Goal: Task Accomplishment & Management: Complete application form

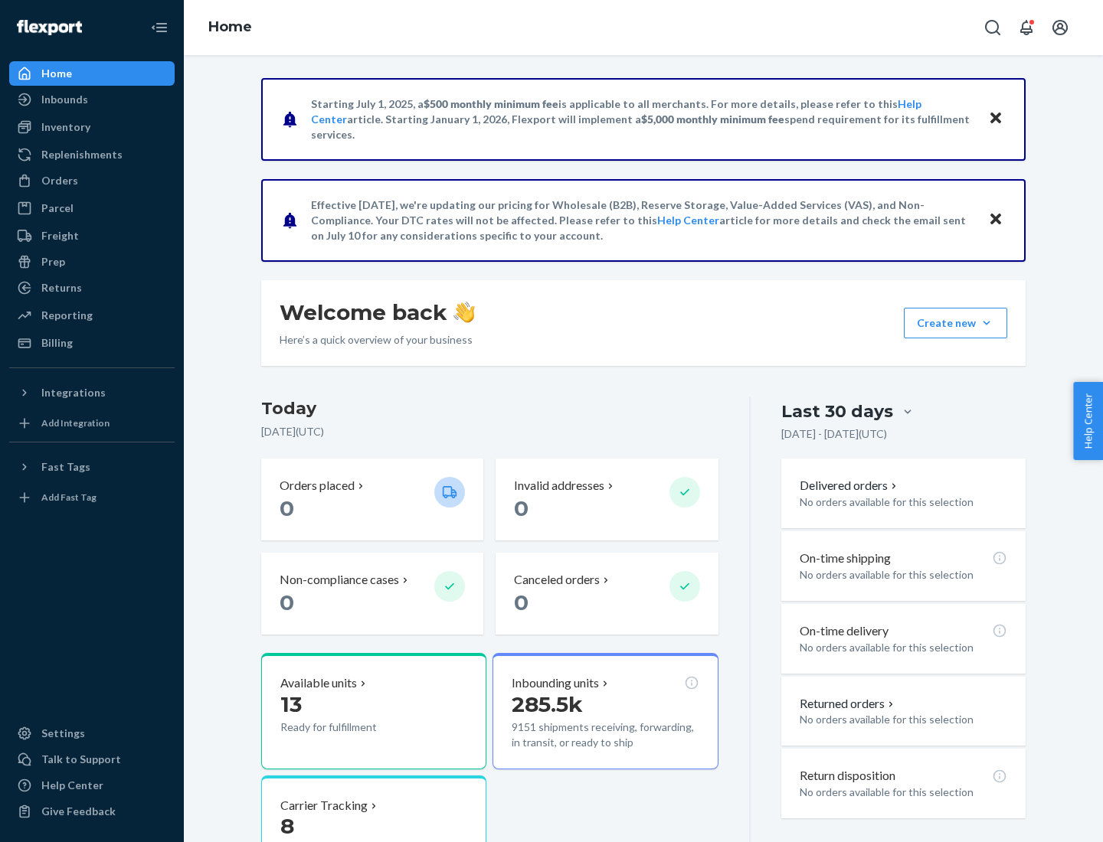
click at [986, 323] on button "Create new Create new inbound Create new order Create new product" at bounding box center [954, 323] width 103 height 31
click at [92, 100] on div "Inbounds" at bounding box center [92, 99] width 162 height 21
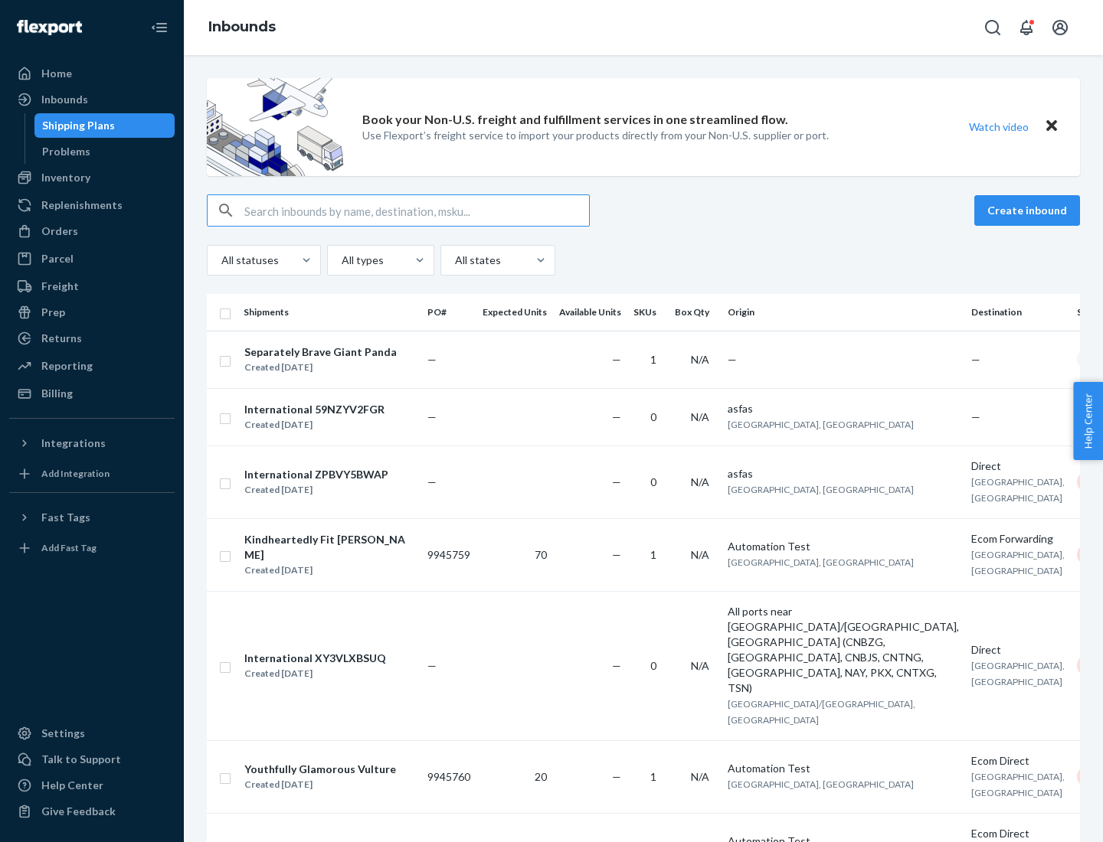
click at [1029, 211] on button "Create inbound" at bounding box center [1027, 210] width 106 height 31
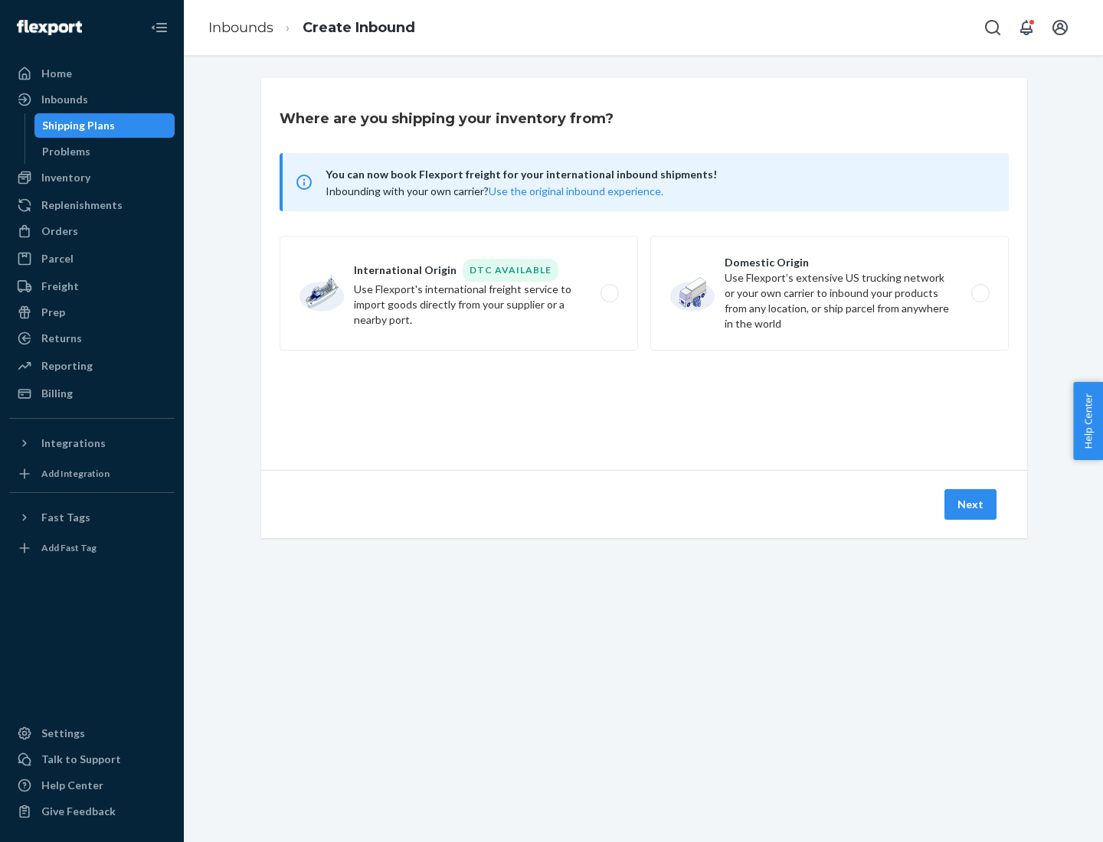
click at [829, 293] on label "Domestic Origin Use Flexport’s extensive US trucking network or your own carrie…" at bounding box center [829, 293] width 358 height 115
click at [979, 293] on input "Domestic Origin Use Flexport’s extensive US trucking network or your own carrie…" at bounding box center [984, 294] width 10 height 10
radio input "true"
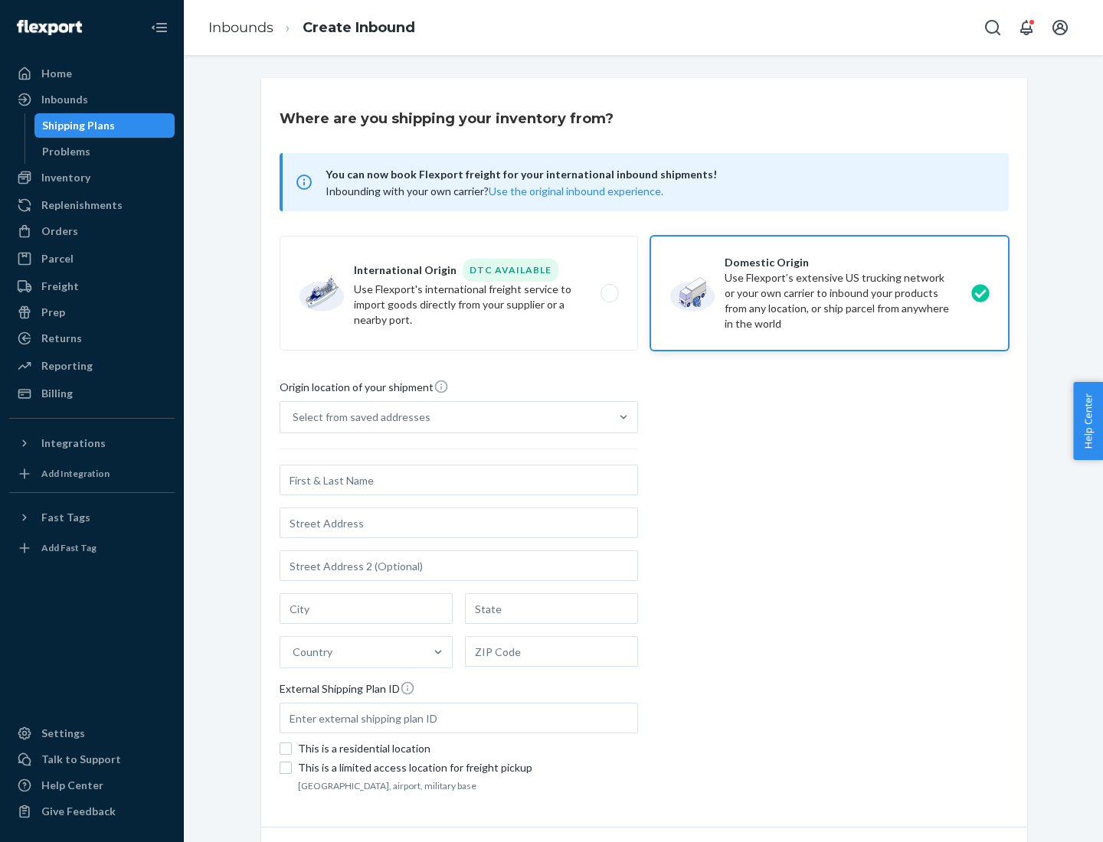
click at [358, 417] on div "Select from saved addresses" at bounding box center [361, 417] width 138 height 15
click at [294, 417] on input "Select from saved addresses" at bounding box center [293, 417] width 2 height 15
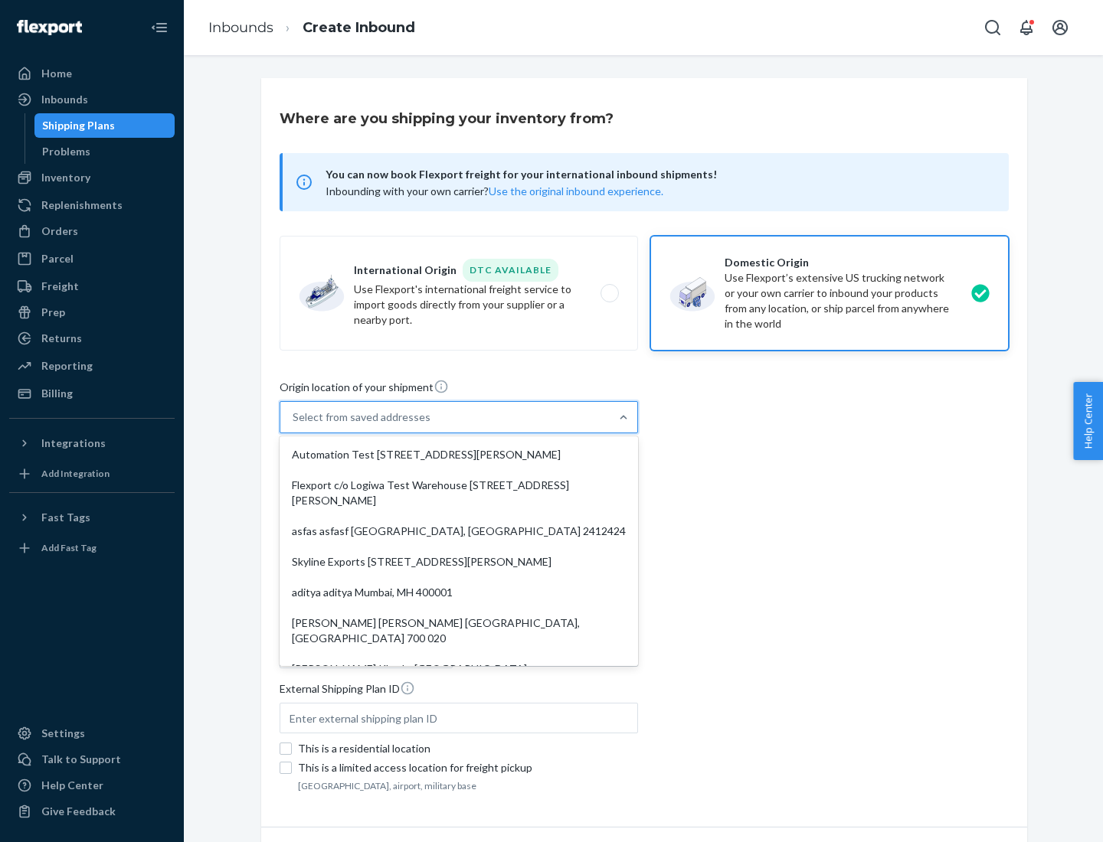
scroll to position [6, 0]
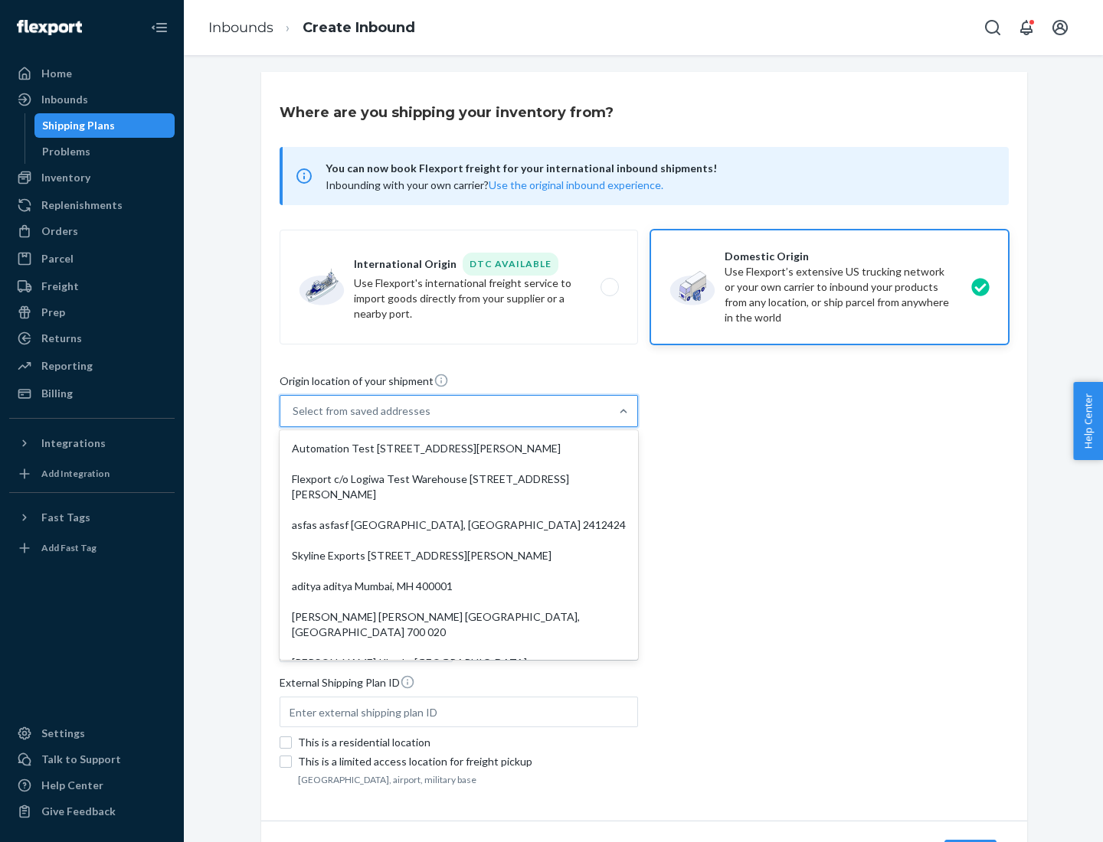
click at [459, 449] on div "Automation Test [STREET_ADDRESS][PERSON_NAME]" at bounding box center [459, 448] width 352 height 31
click at [294, 419] on input "option Automation Test [STREET_ADDRESS][PERSON_NAME]. 9 results available. Use …" at bounding box center [293, 410] width 2 height 15
type input "Automation Test"
type input "[STREET_ADDRESS][PERSON_NAME]"
type input "9th Floor"
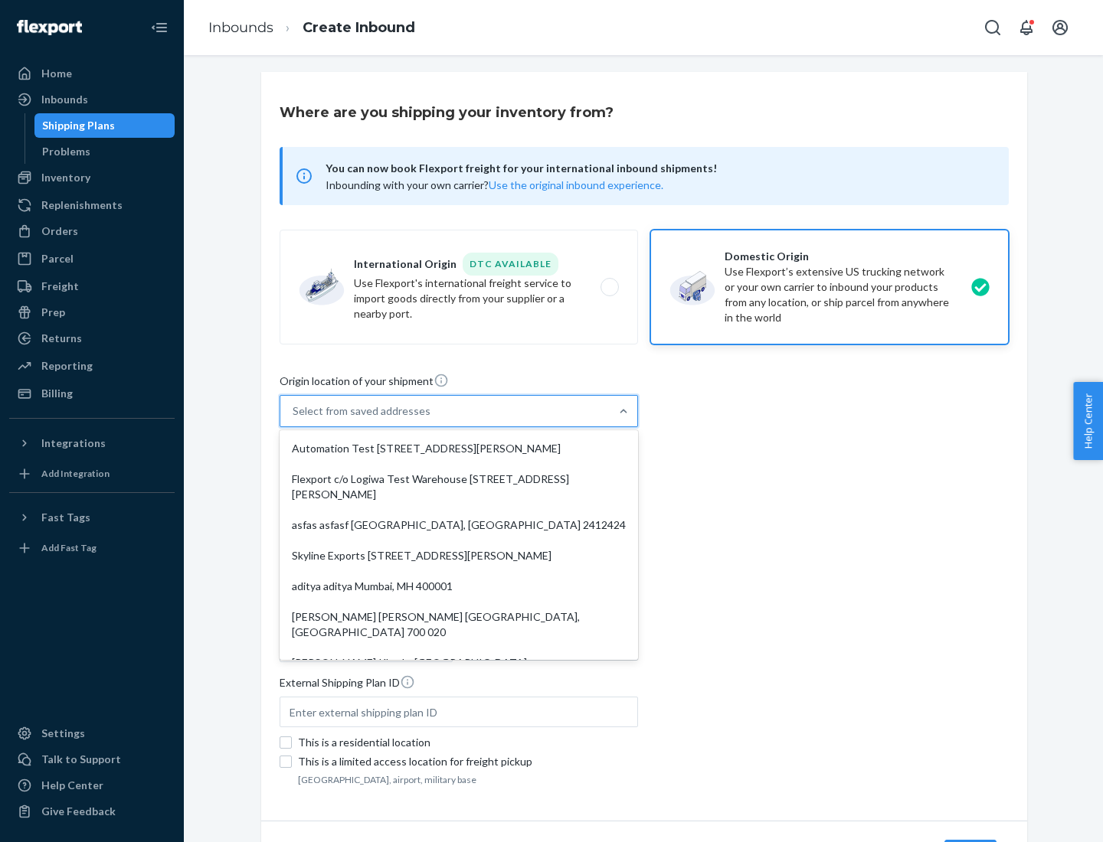
type input "[GEOGRAPHIC_DATA]"
type input "CA"
type input "94104"
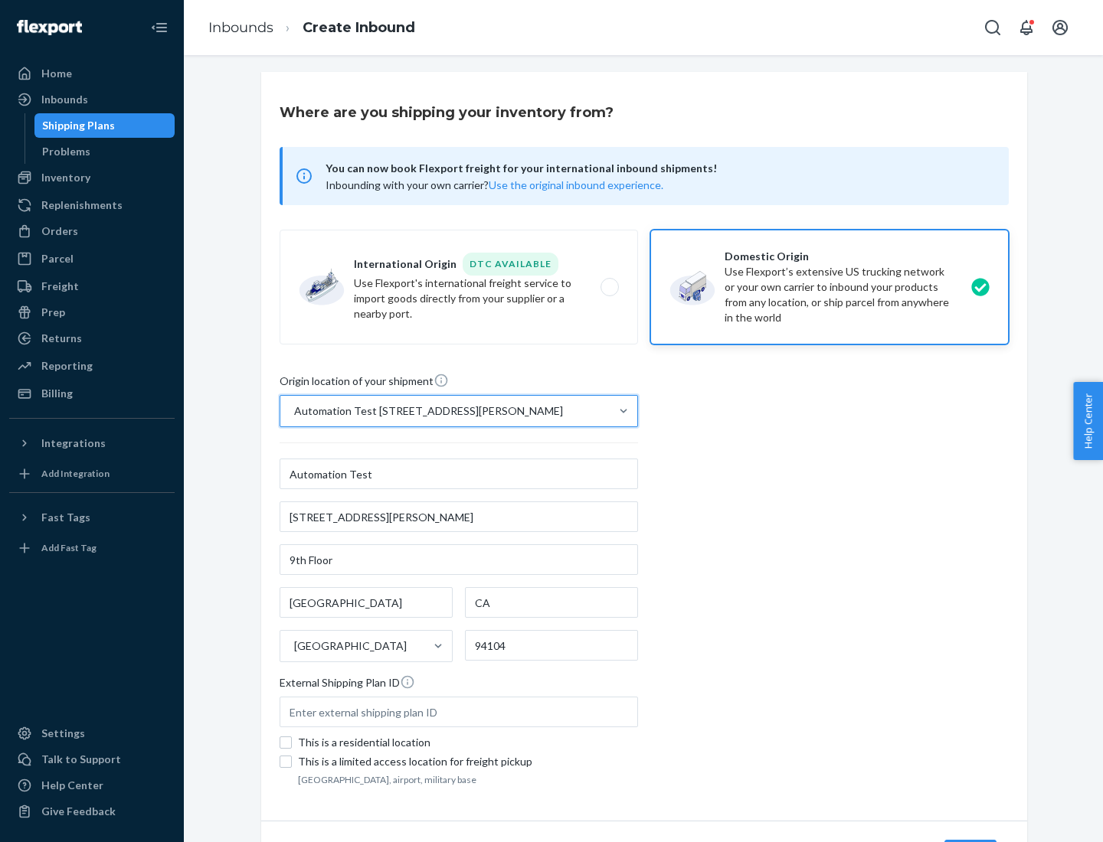
scroll to position [90, 0]
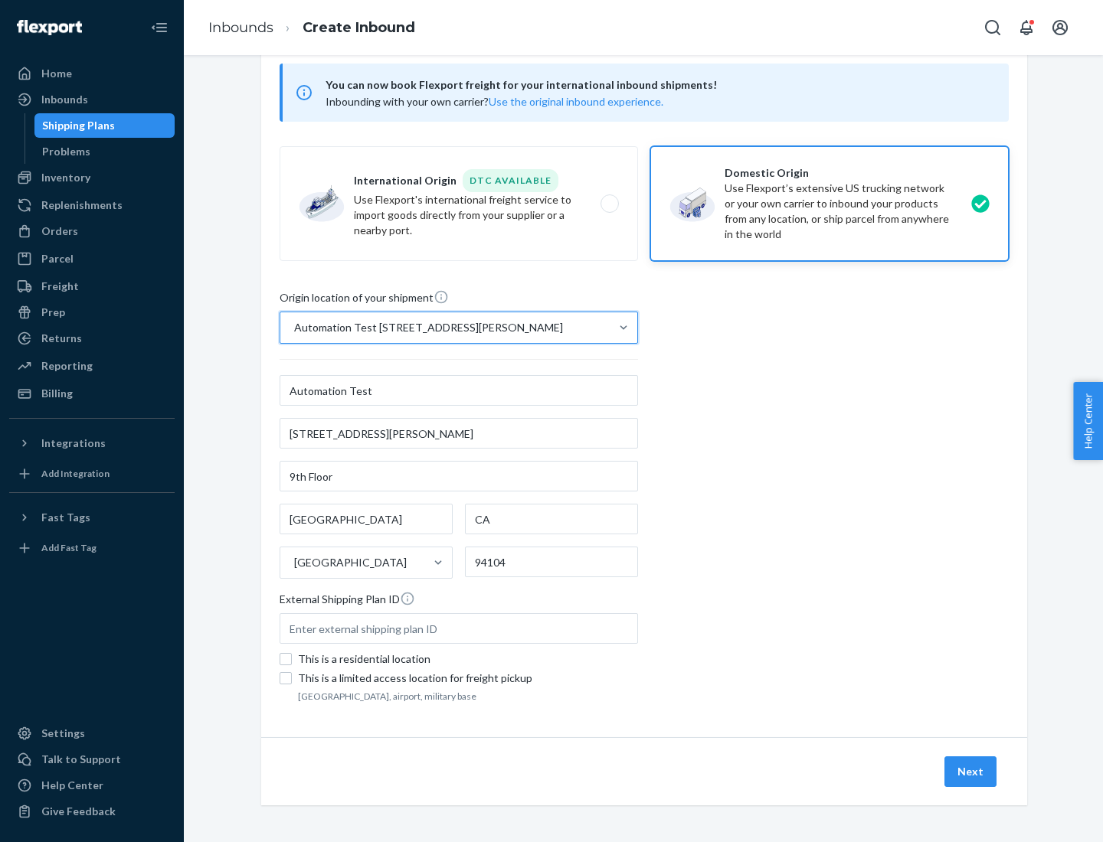
click at [971, 772] on button "Next" at bounding box center [970, 771] width 52 height 31
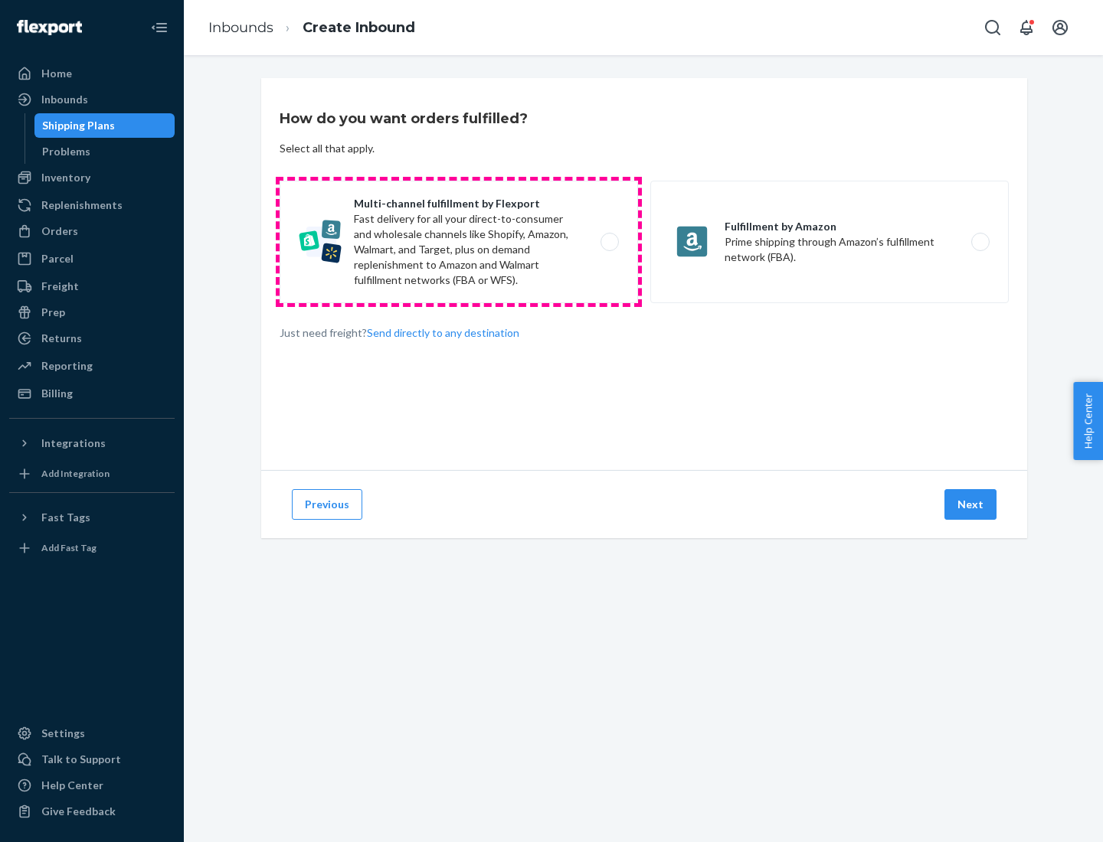
click at [459, 242] on label "Multi-channel fulfillment by Flexport Fast delivery for all your direct-to-cons…" at bounding box center [458, 242] width 358 height 123
click at [609, 242] on input "Multi-channel fulfillment by Flexport Fast delivery for all your direct-to-cons…" at bounding box center [614, 242] width 10 height 10
radio input "true"
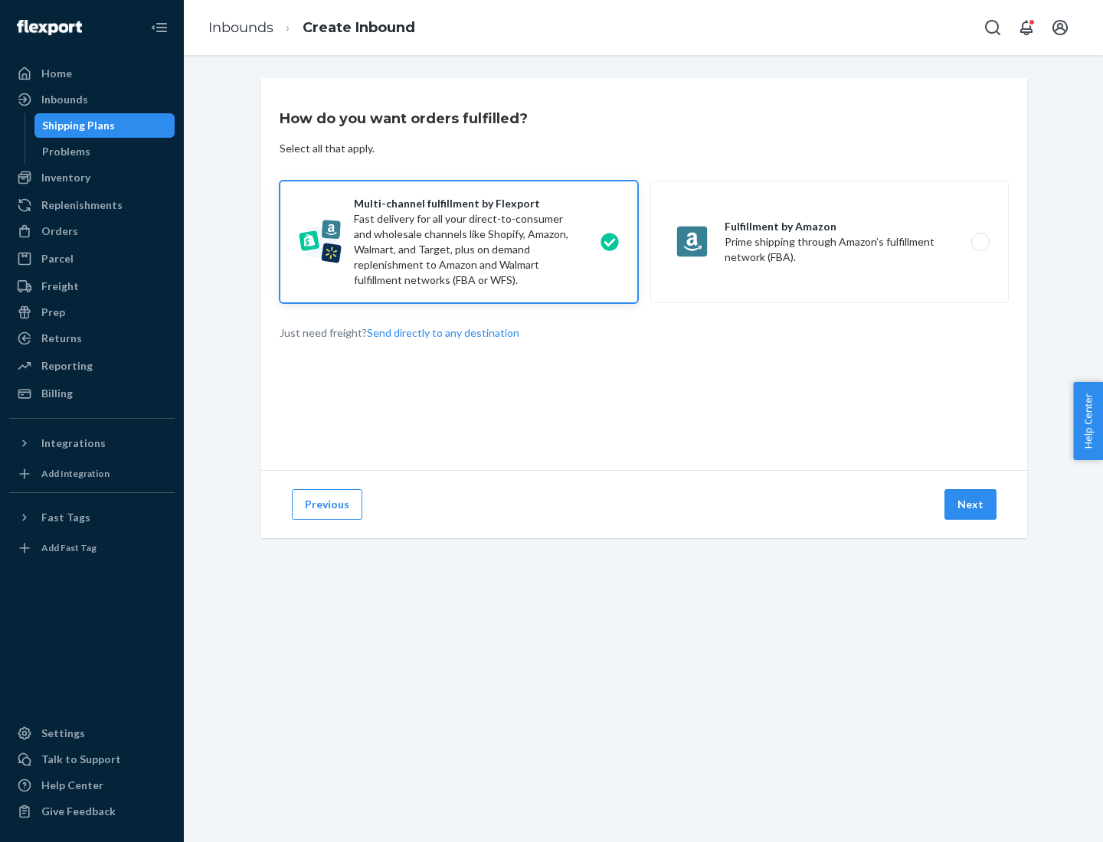
click at [971, 505] on button "Next" at bounding box center [970, 504] width 52 height 31
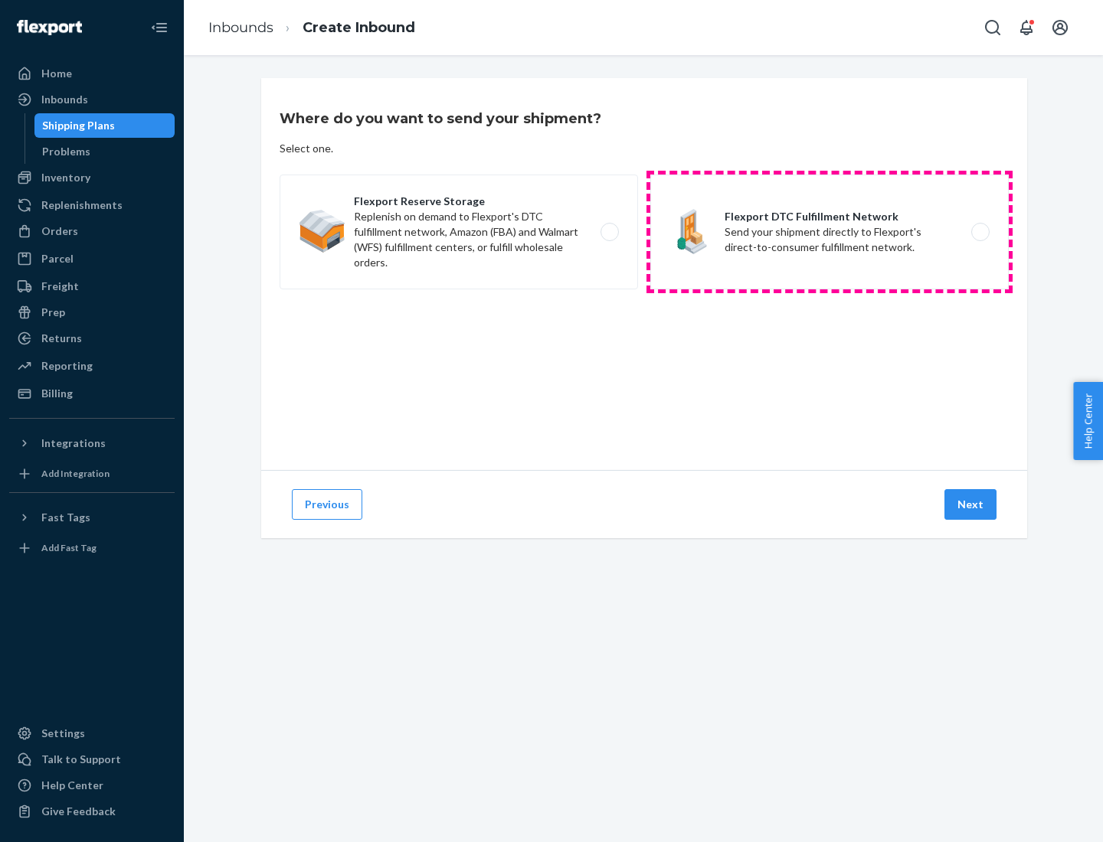
click at [829, 232] on label "Flexport DTC Fulfillment Network Send your shipment directly to Flexport's dire…" at bounding box center [829, 232] width 358 height 115
click at [979, 232] on input "Flexport DTC Fulfillment Network Send your shipment directly to Flexport's dire…" at bounding box center [984, 232] width 10 height 10
radio input "true"
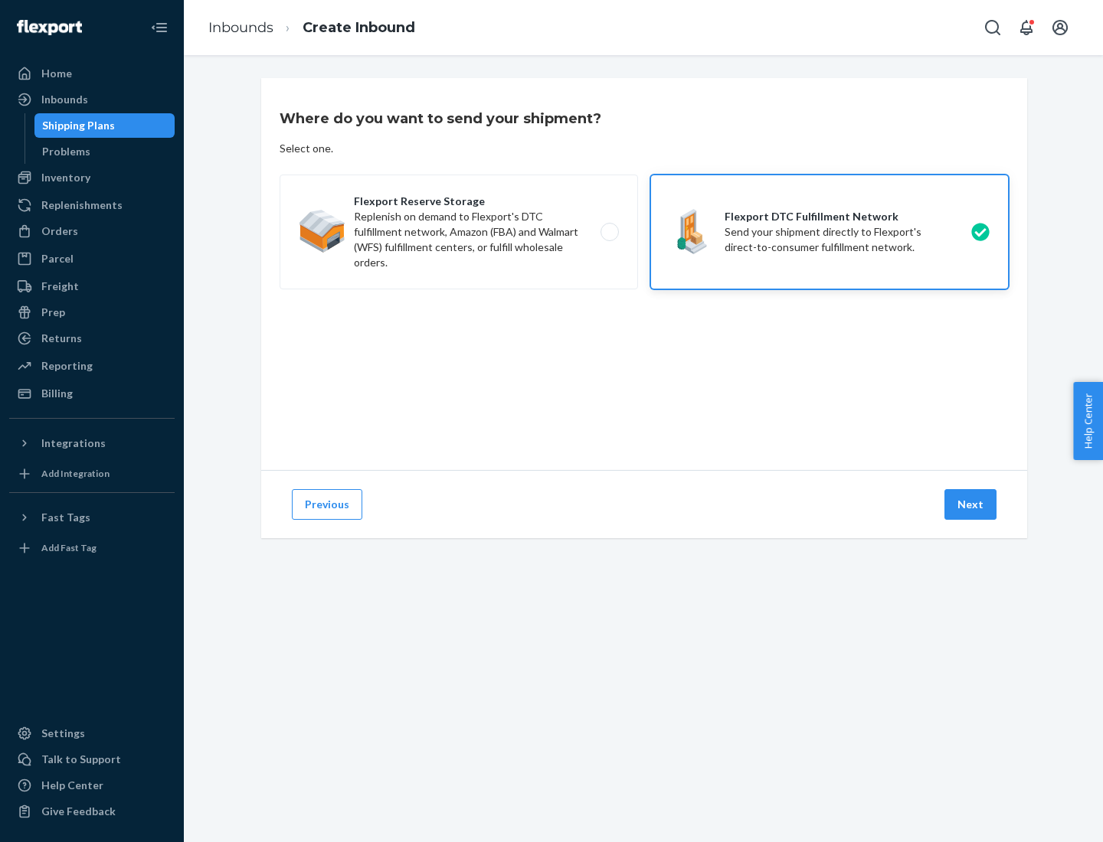
click at [971, 505] on button "Next" at bounding box center [970, 504] width 52 height 31
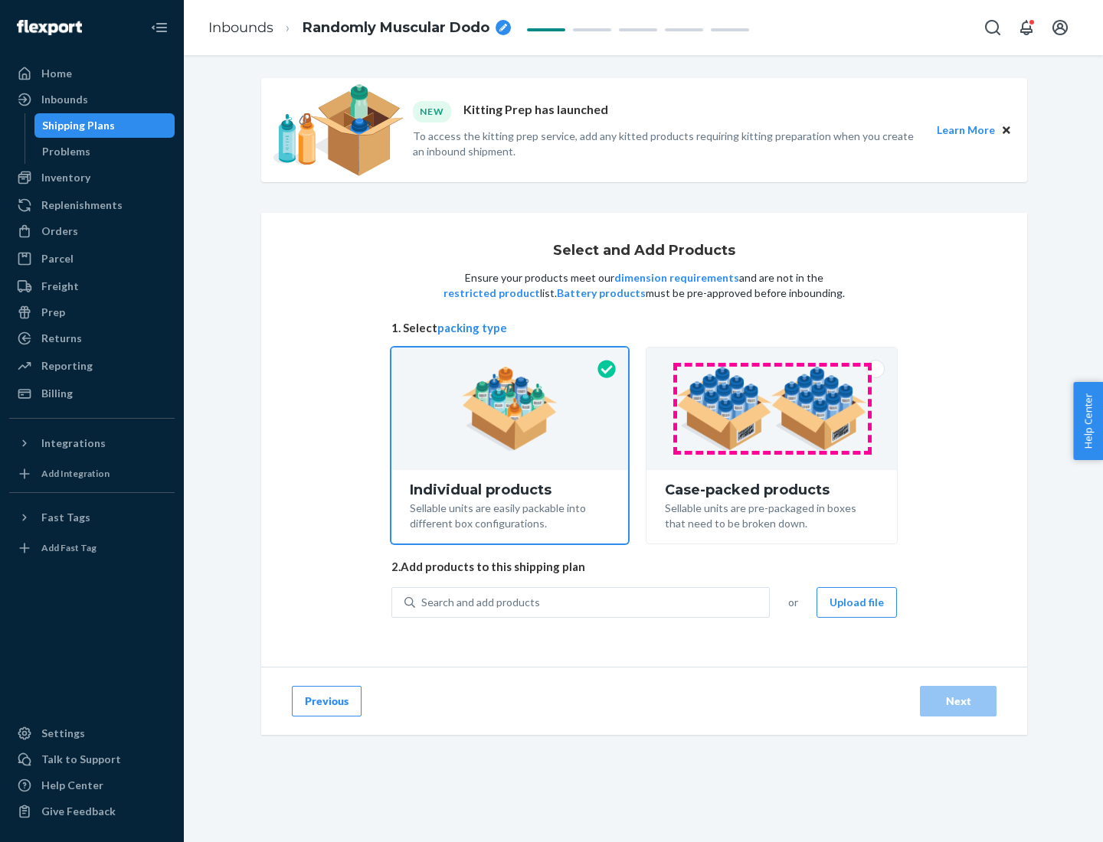
click at [772, 409] on img at bounding box center [771, 409] width 191 height 84
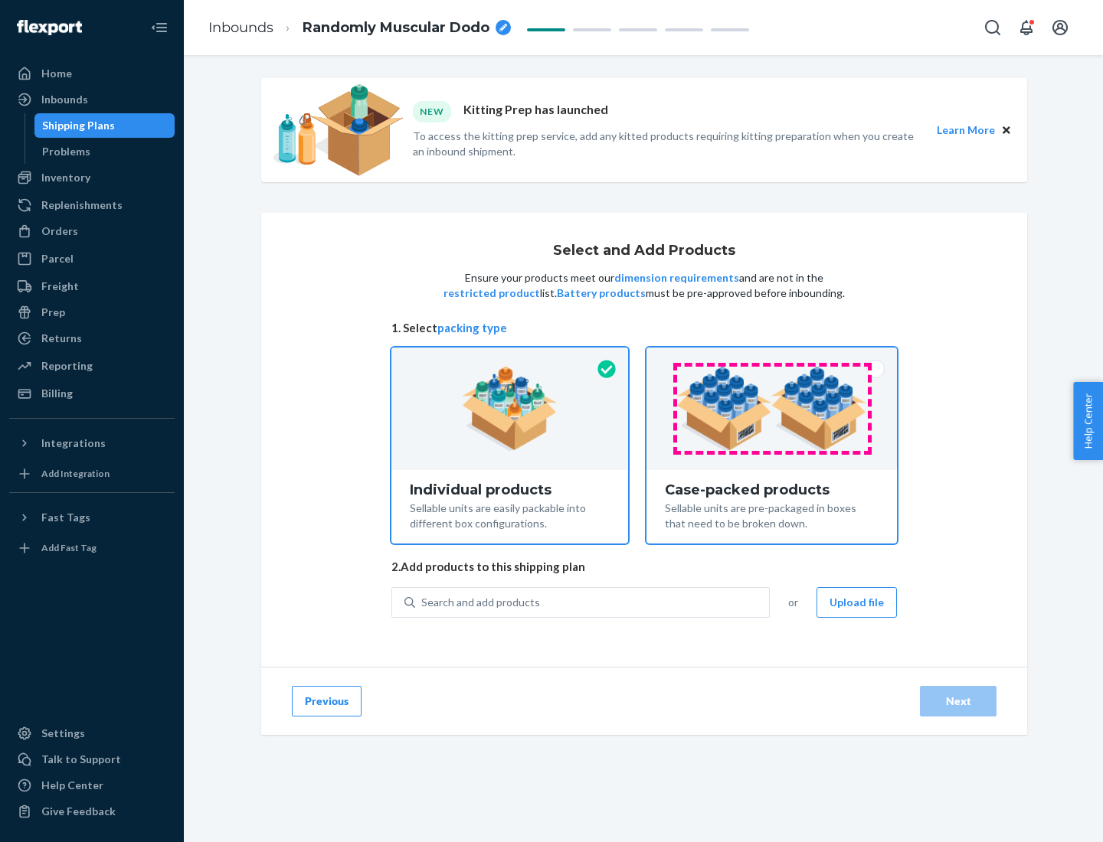
click at [772, 358] on input "Case-packed products Sellable units are pre-packaged in boxes that need to be b…" at bounding box center [771, 353] width 10 height 10
radio input "true"
radio input "false"
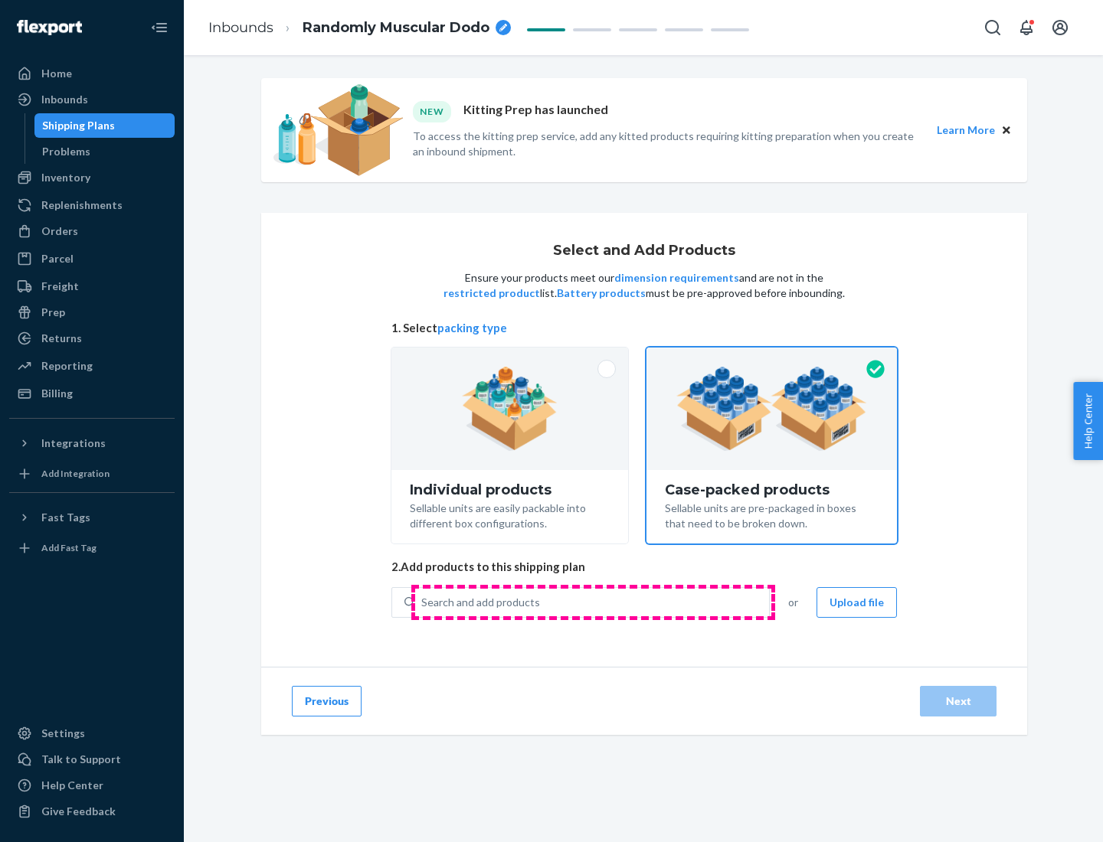
click at [593, 602] on div "Search and add products" at bounding box center [592, 603] width 354 height 28
click at [423, 602] on input "Search and add products" at bounding box center [422, 602] width 2 height 15
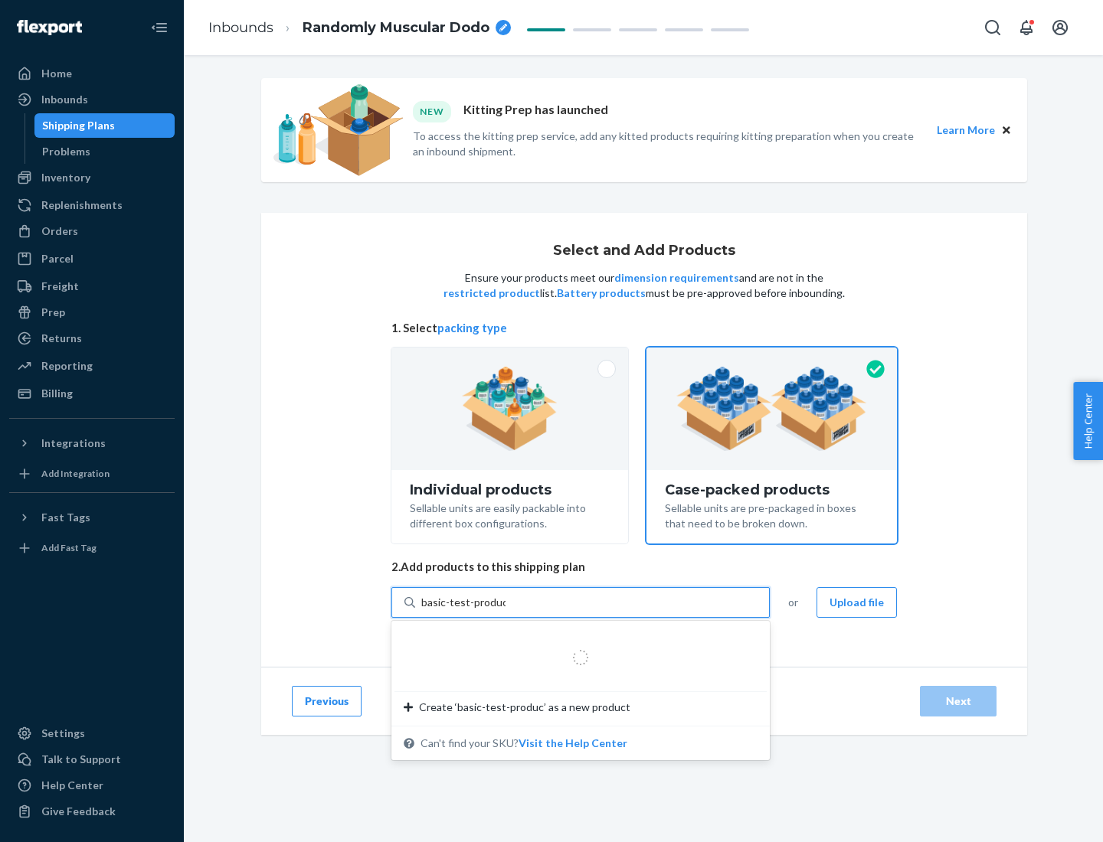
type input "basic-test-product-1"
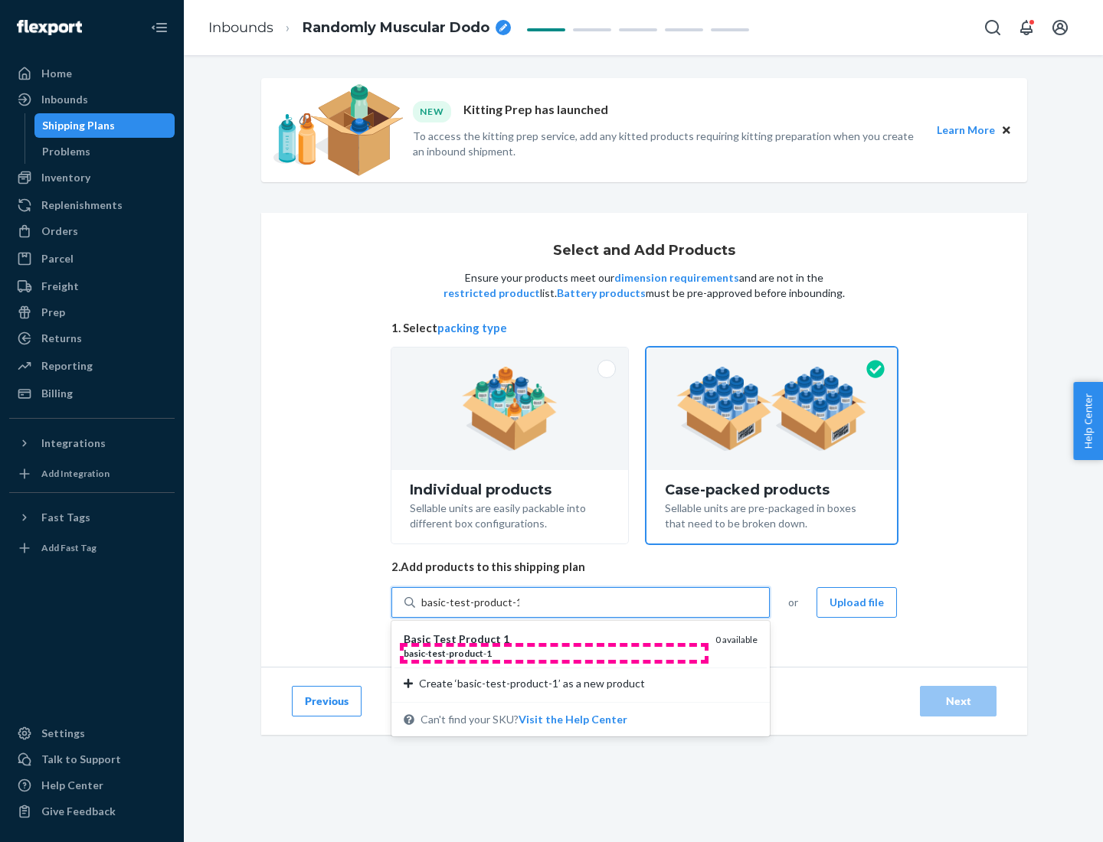
click at [554, 653] on div "basic - test - product - 1" at bounding box center [552, 653] width 299 height 13
click at [519, 610] on input "basic-test-product-1" at bounding box center [470, 602] width 98 height 15
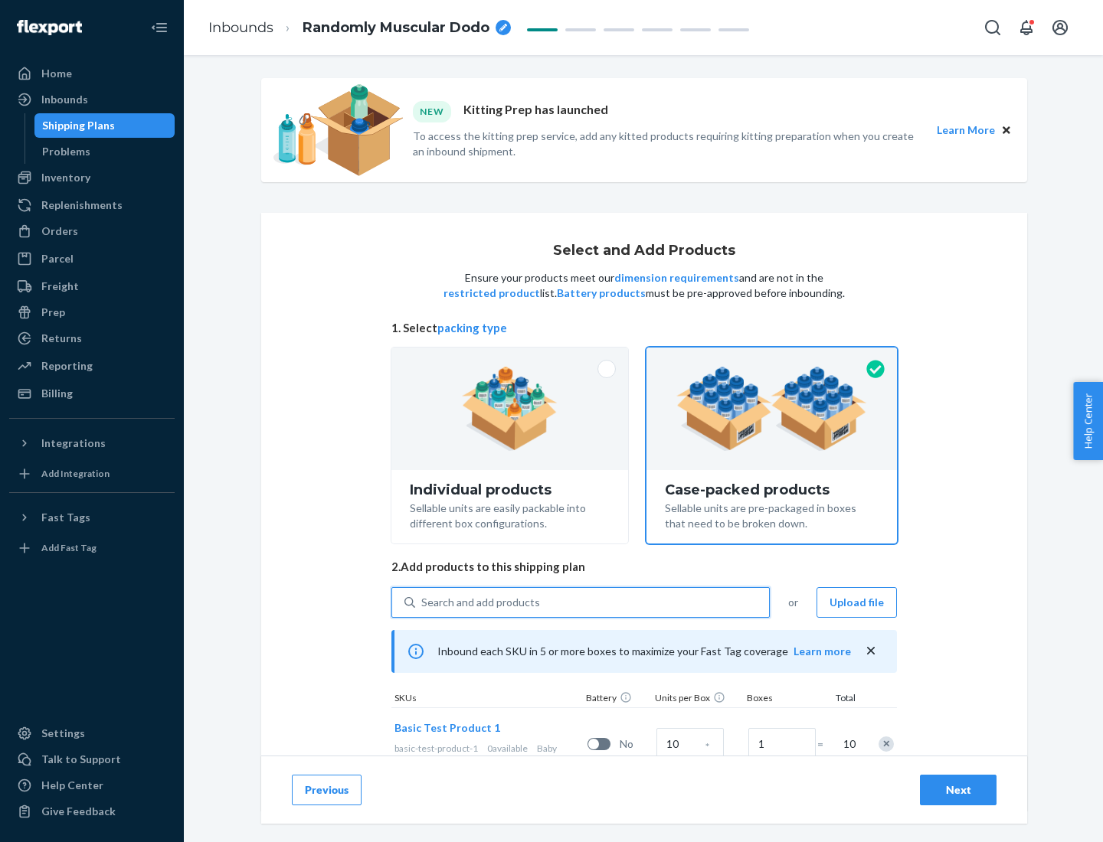
scroll to position [55, 0]
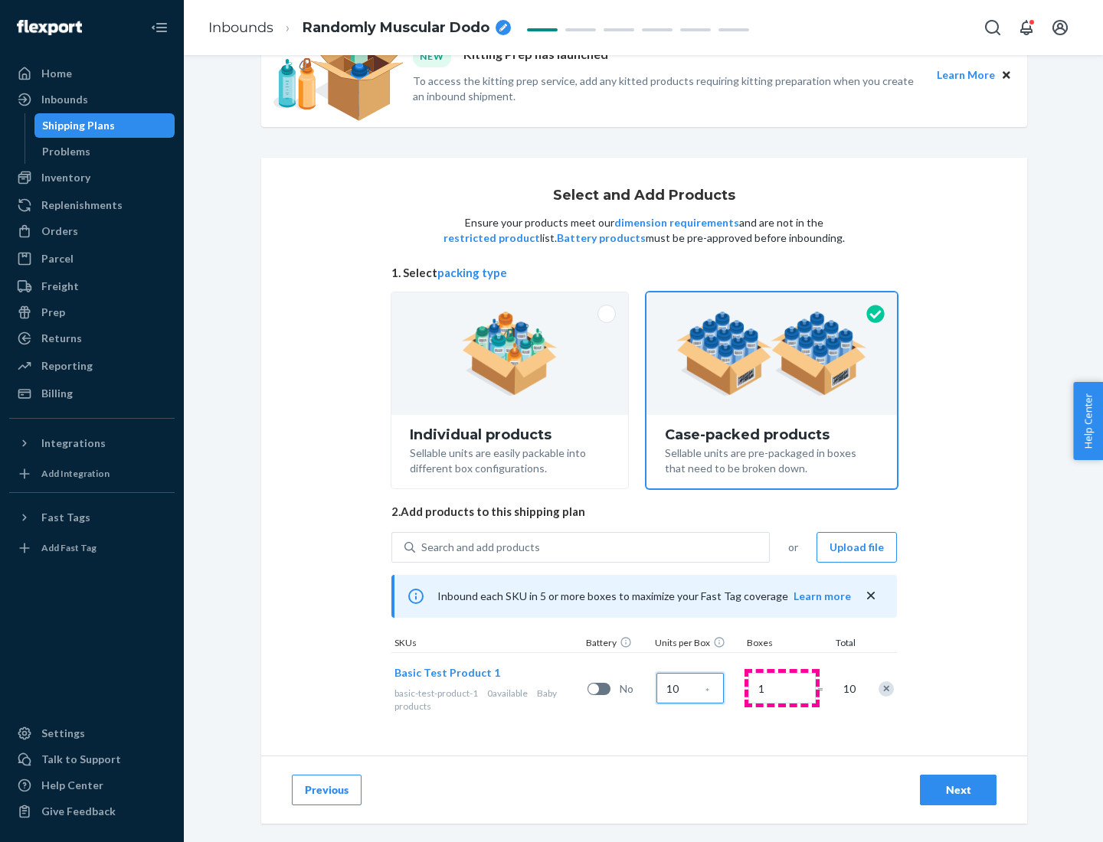
type input "10"
type input "7"
click at [958, 790] on div "Next" at bounding box center [958, 789] width 51 height 15
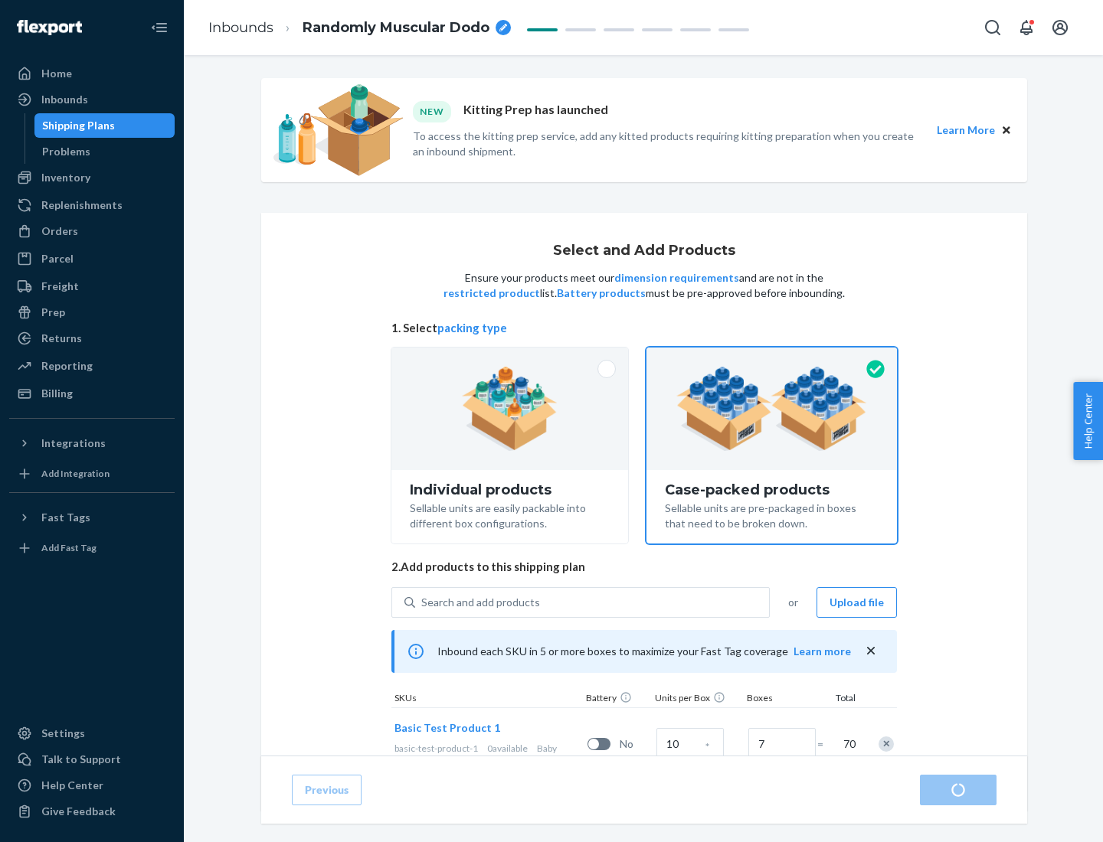
radio input "true"
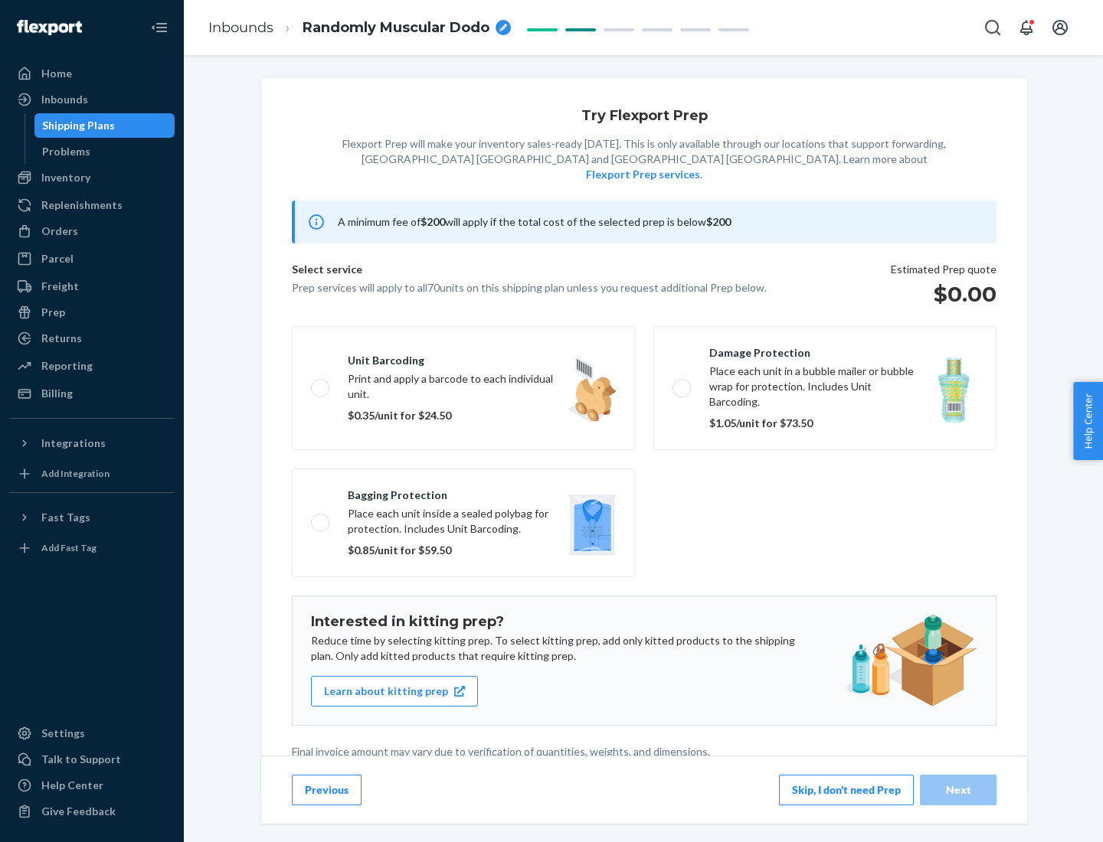
scroll to position [4, 0]
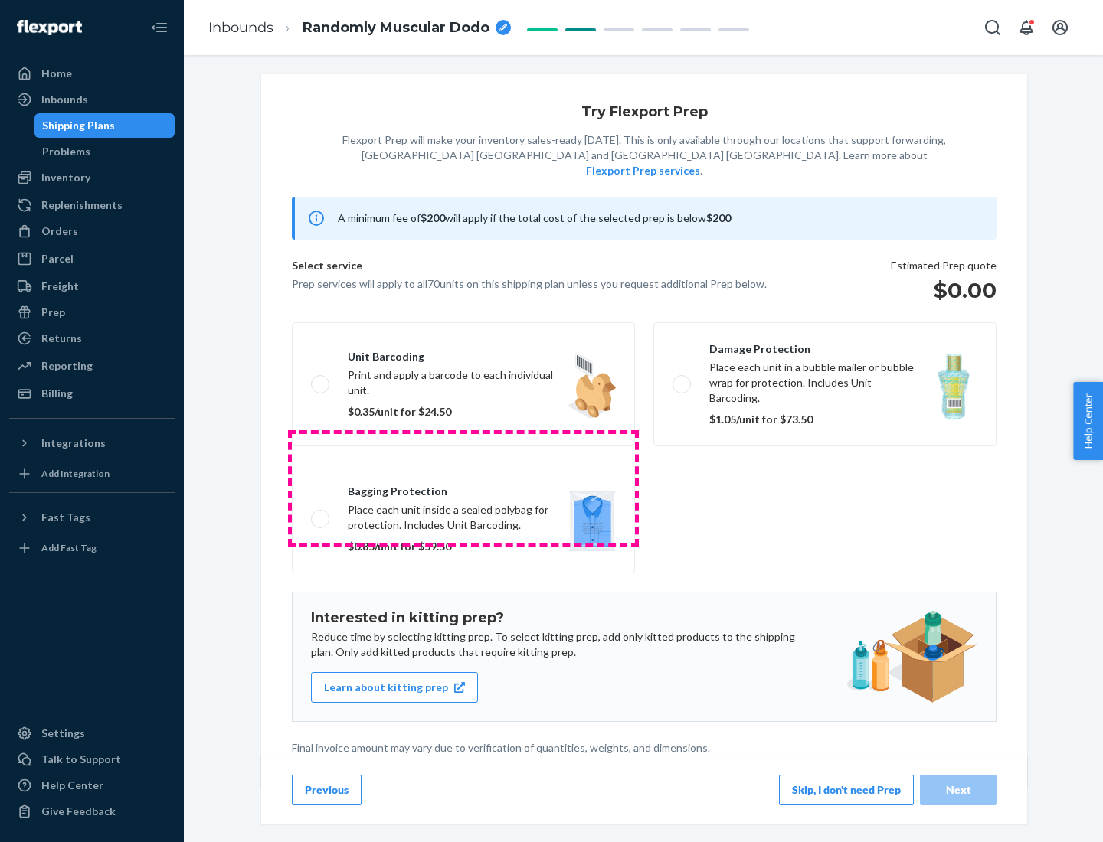
click at [463, 488] on label "Bagging protection Place each unit inside a sealed polybag for protection. Incl…" at bounding box center [463, 519] width 343 height 109
click at [321, 514] on input "Bagging protection Place each unit inside a sealed polybag for protection. Incl…" at bounding box center [316, 519] width 10 height 10
checkbox input "true"
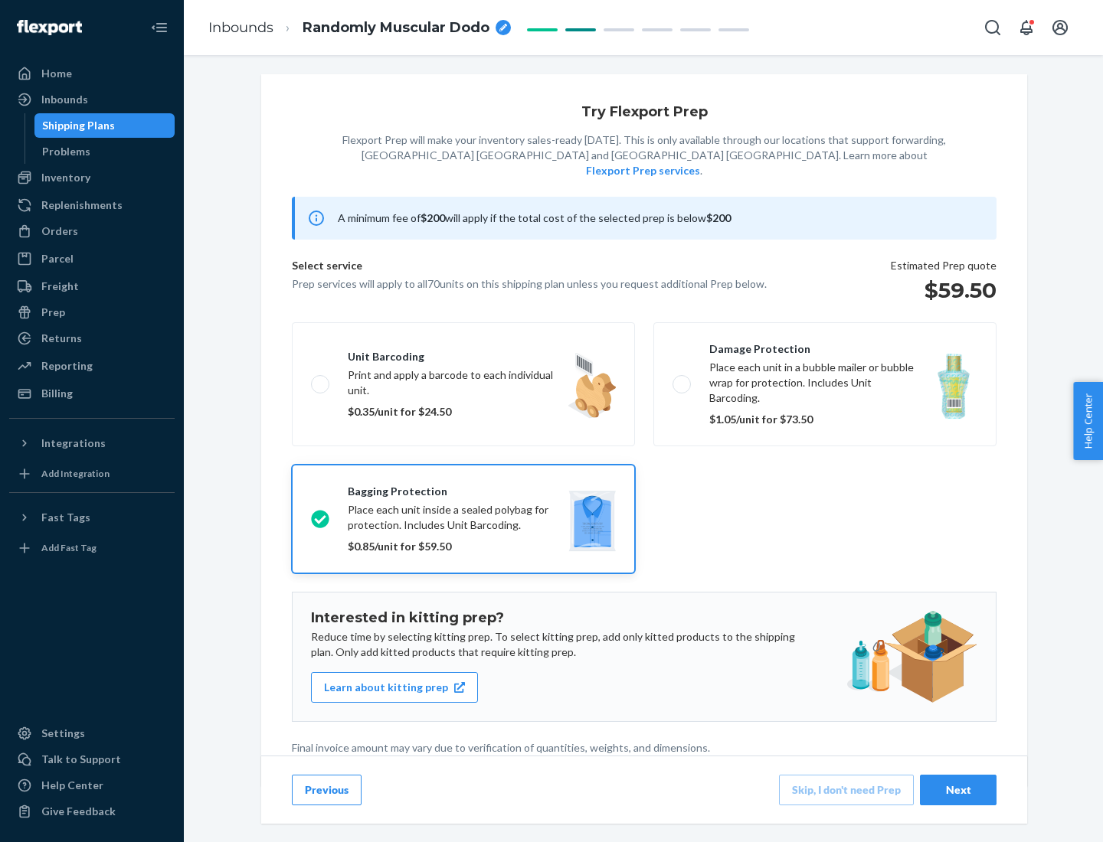
click at [958, 789] on div "Next" at bounding box center [958, 789] width 51 height 15
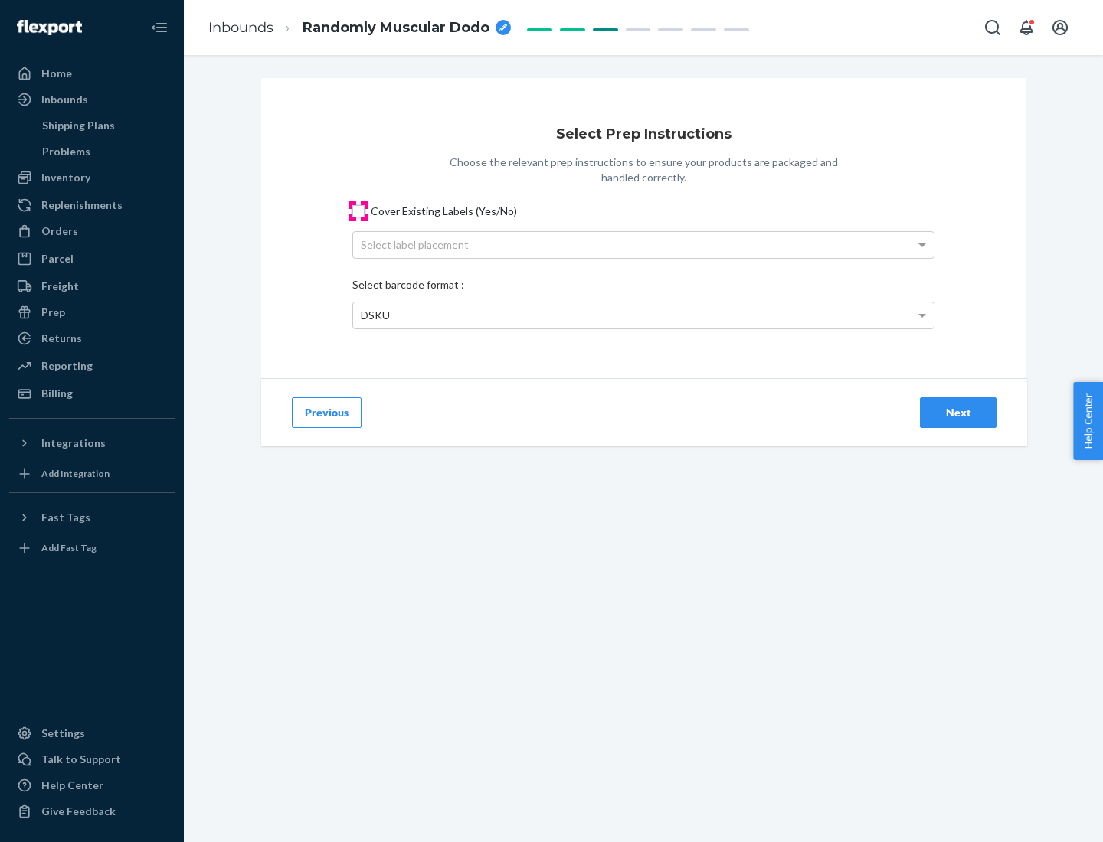
click at [358, 211] on input "Cover Existing Labels (Yes/No)" at bounding box center [358, 211] width 12 height 12
checkbox input "true"
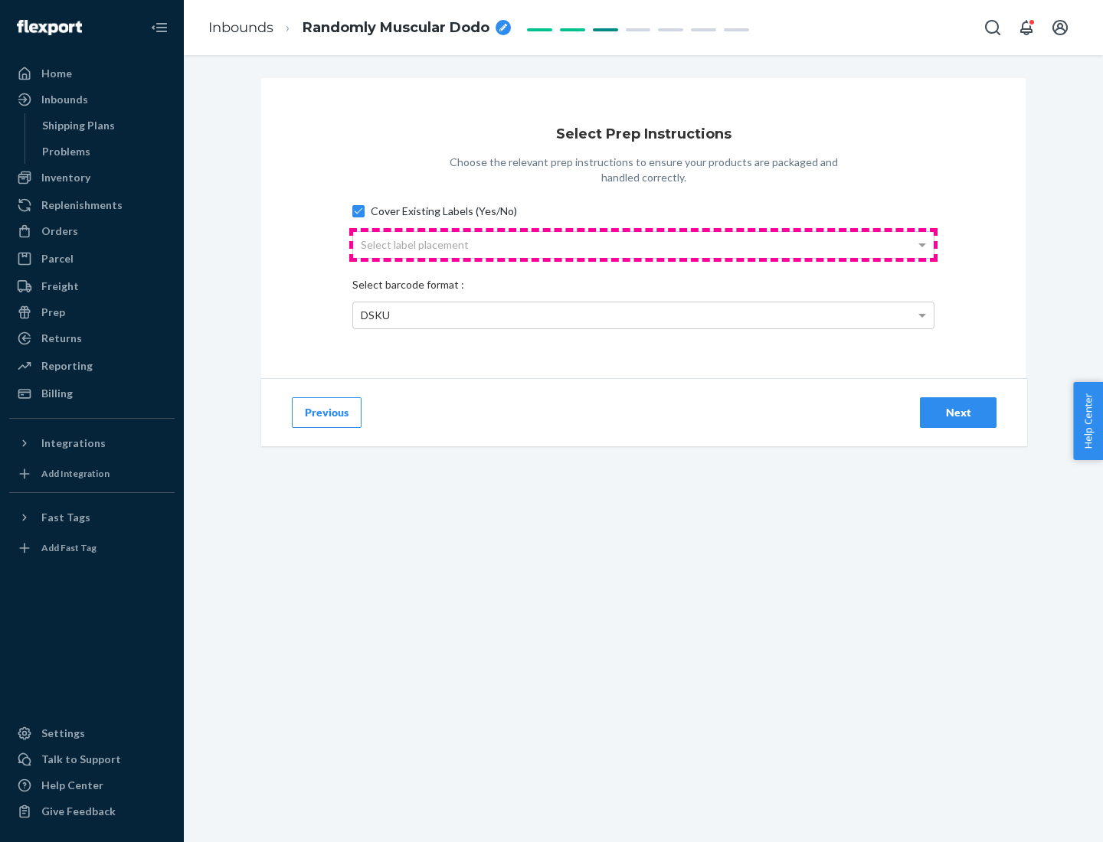
click at [643, 244] on div "Select label placement" at bounding box center [643, 245] width 580 height 26
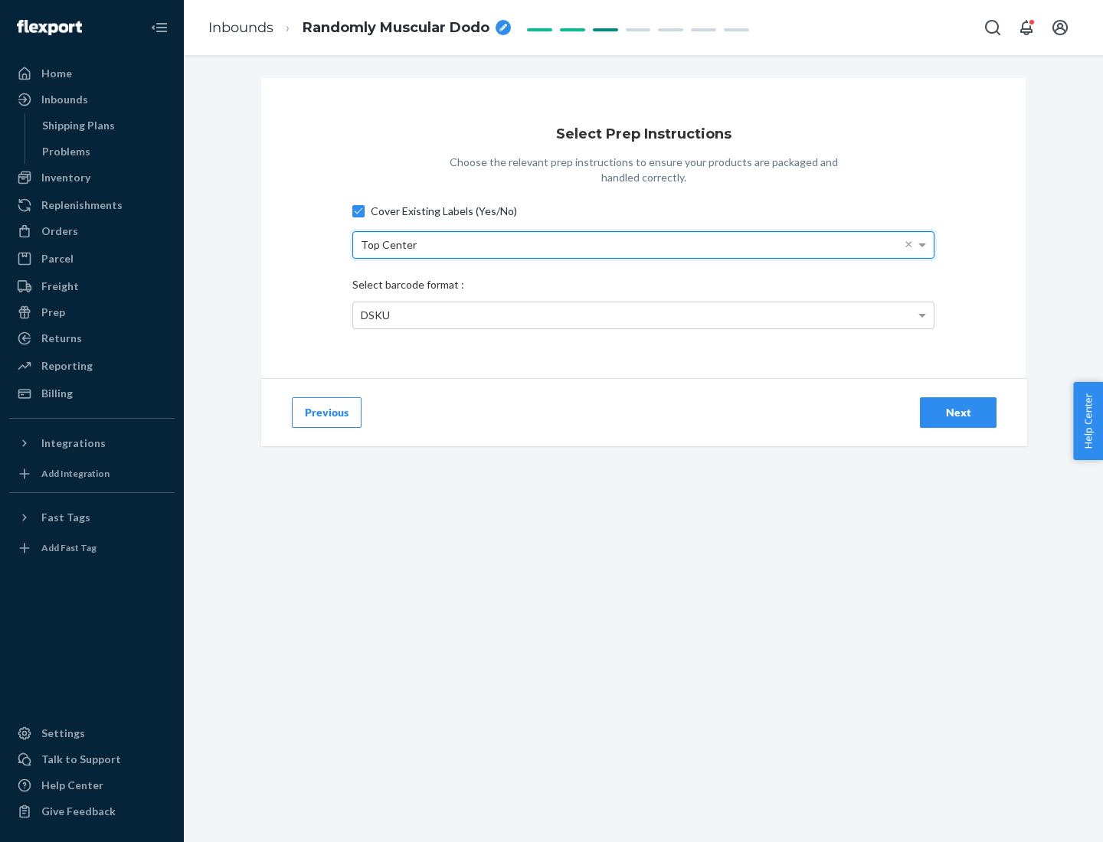
click at [643, 315] on div "DSKU" at bounding box center [643, 315] width 580 height 26
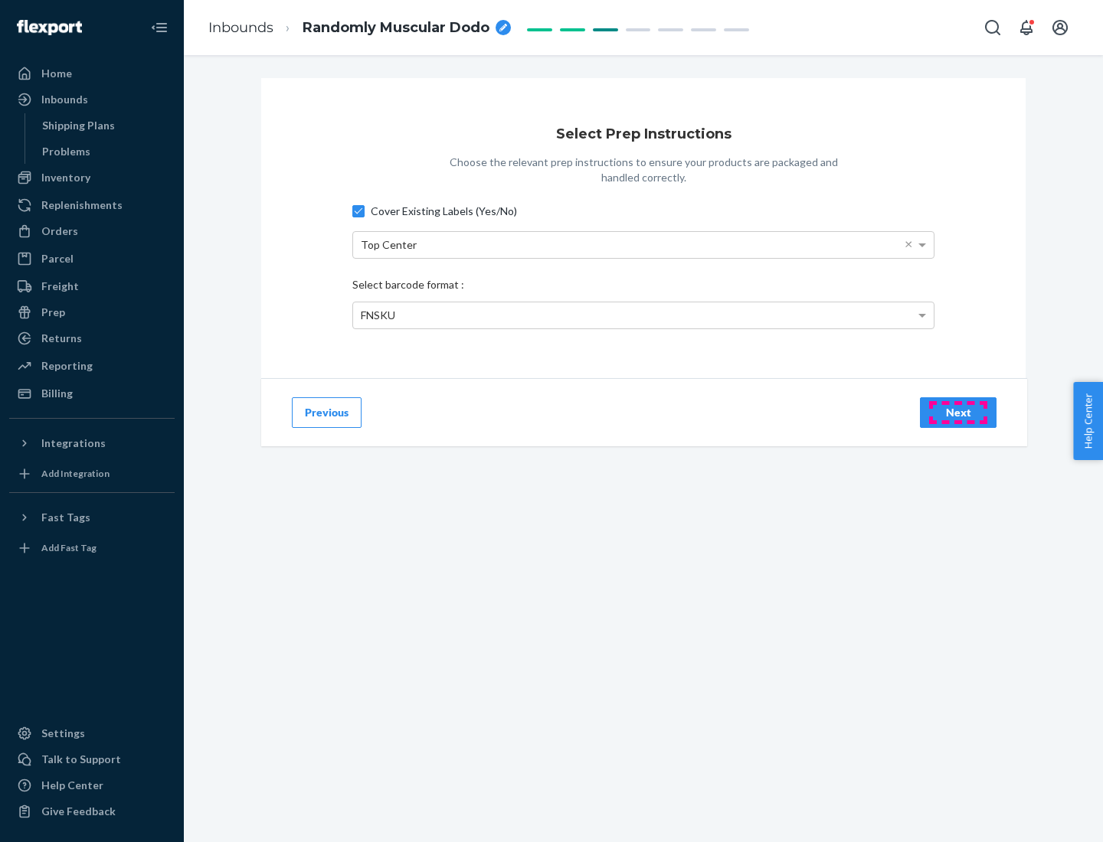
click at [958, 412] on div "Next" at bounding box center [958, 412] width 51 height 15
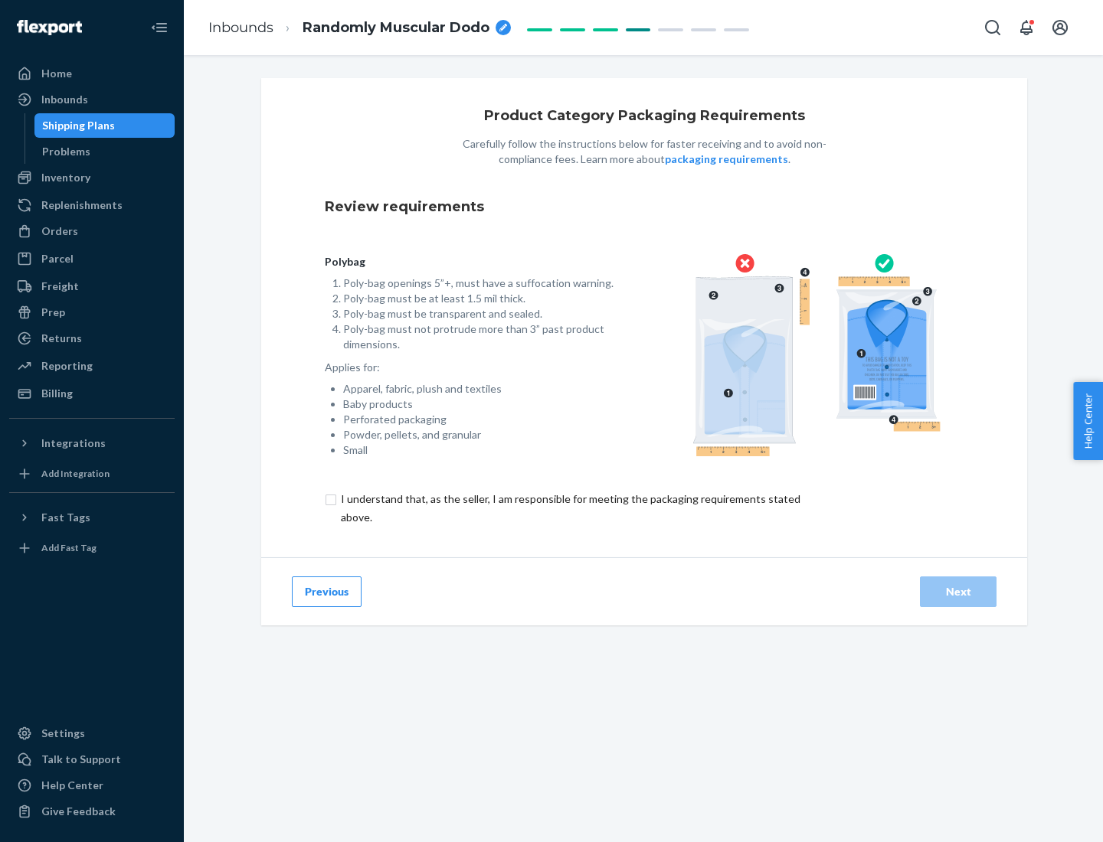
click at [569, 508] on input "checkbox" at bounding box center [579, 508] width 509 height 37
checkbox input "true"
click at [958, 591] on div "Next" at bounding box center [958, 591] width 51 height 15
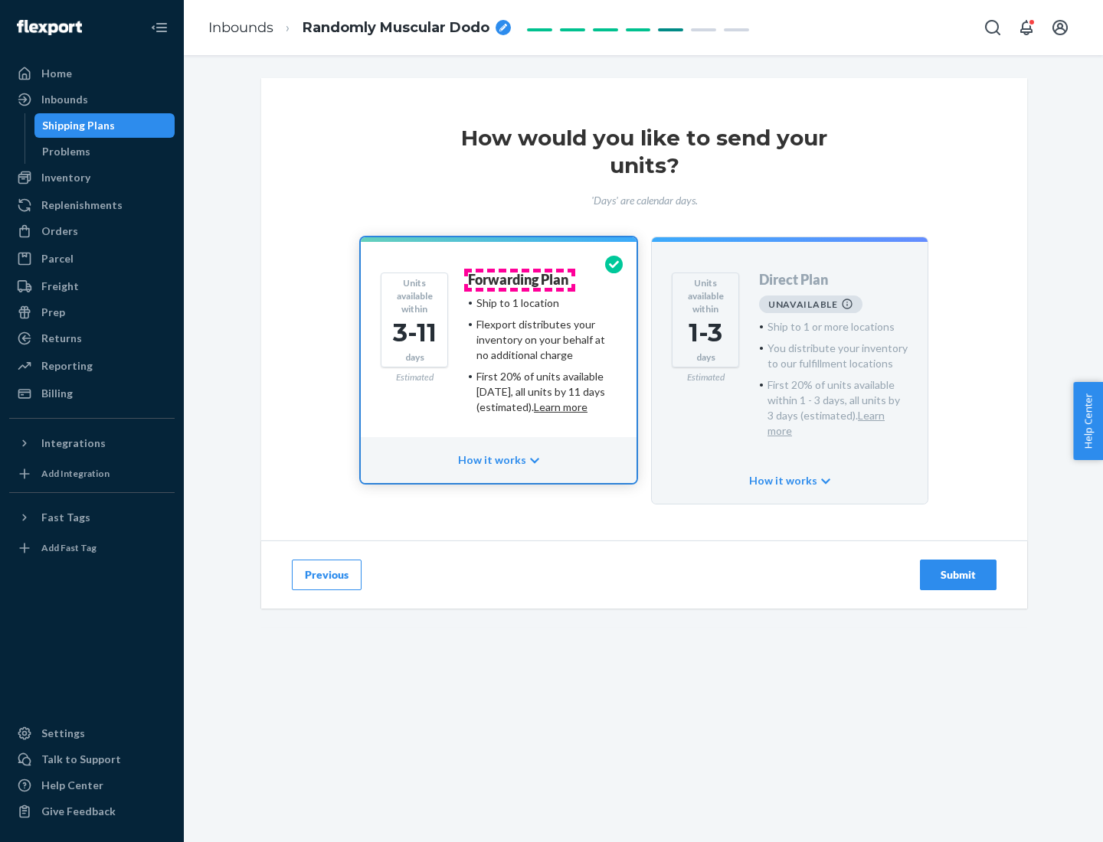
click at [519, 279] on h4 "Forwarding Plan" at bounding box center [518, 280] width 100 height 15
click at [958, 567] on div "Submit" at bounding box center [958, 574] width 51 height 15
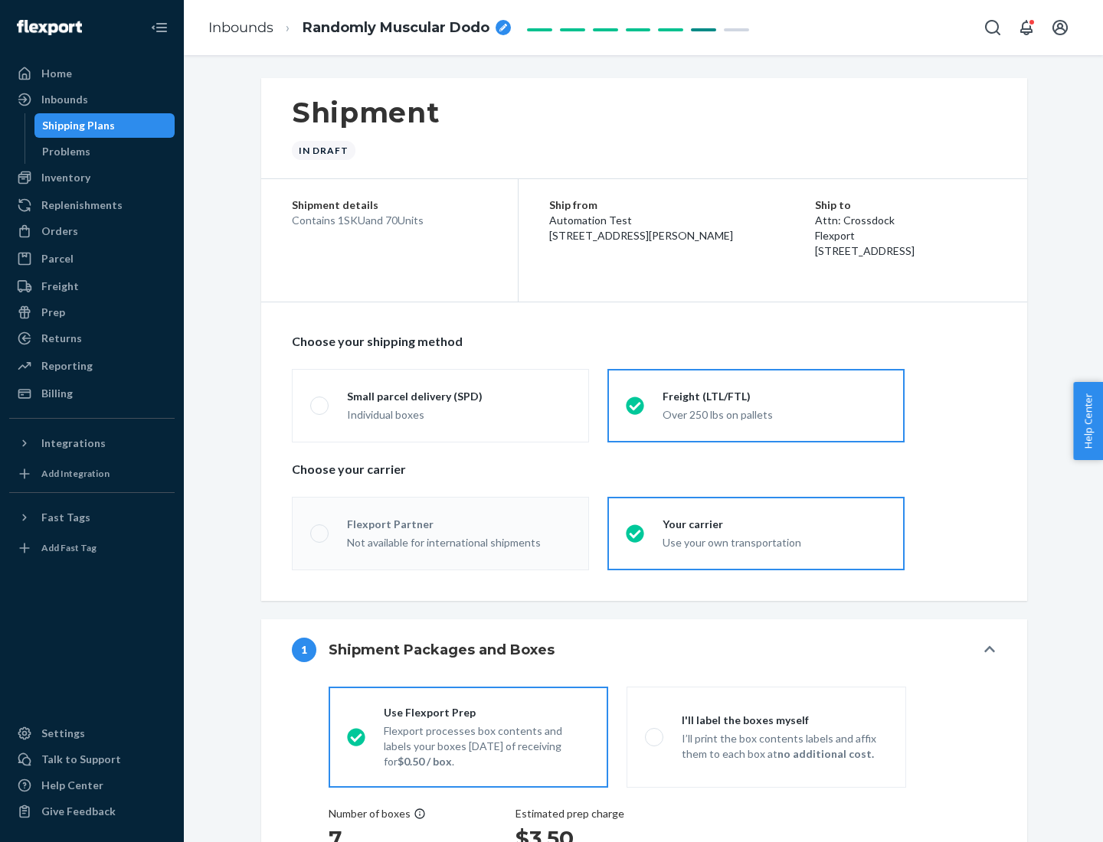
radio input "true"
radio input "false"
radio input "true"
radio input "false"
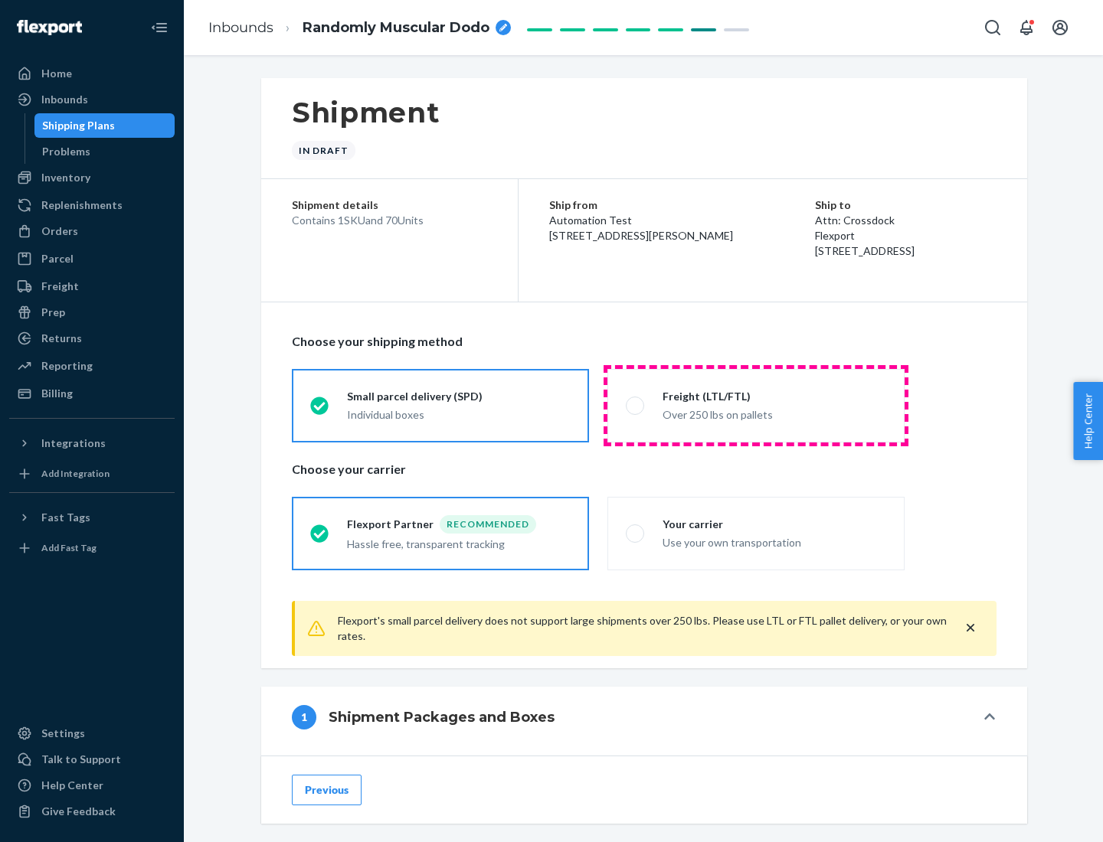
click at [756, 405] on div "Over 250 lbs on pallets" at bounding box center [774, 413] width 224 height 18
click at [635, 405] on input "Freight (LTL/FTL) Over 250 lbs on pallets" at bounding box center [631, 405] width 10 height 10
radio input "true"
radio input "false"
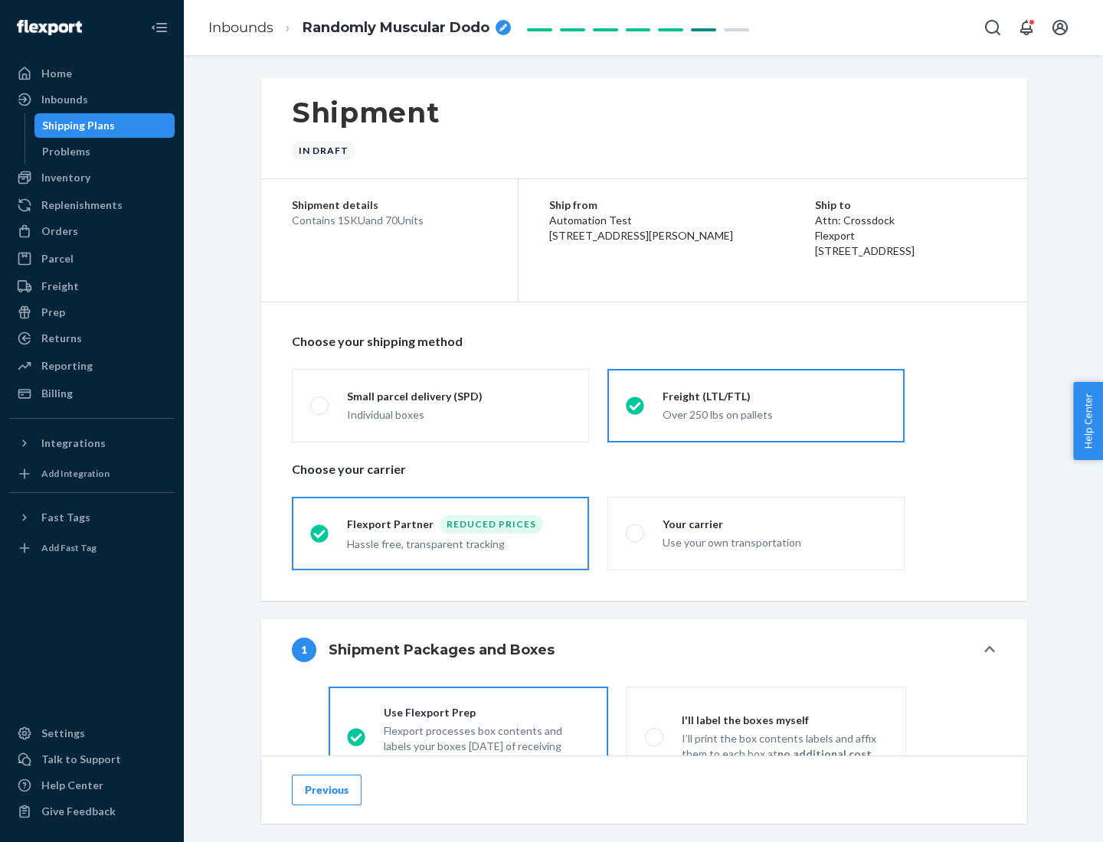
scroll to position [85, 0]
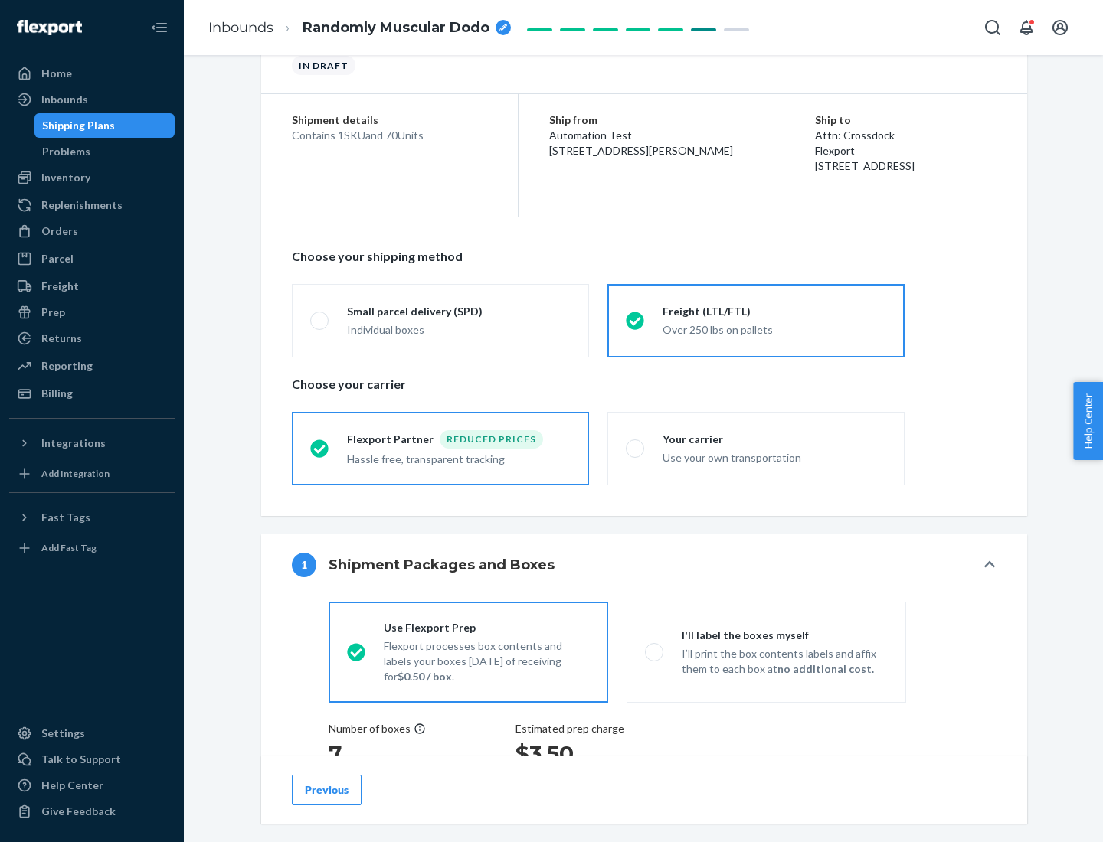
click at [440, 449] on div "Hassle free, transparent tracking" at bounding box center [459, 458] width 224 height 18
click at [320, 448] on input "Flexport Partner Reduced prices Hassle free, transparent tracking" at bounding box center [315, 448] width 10 height 10
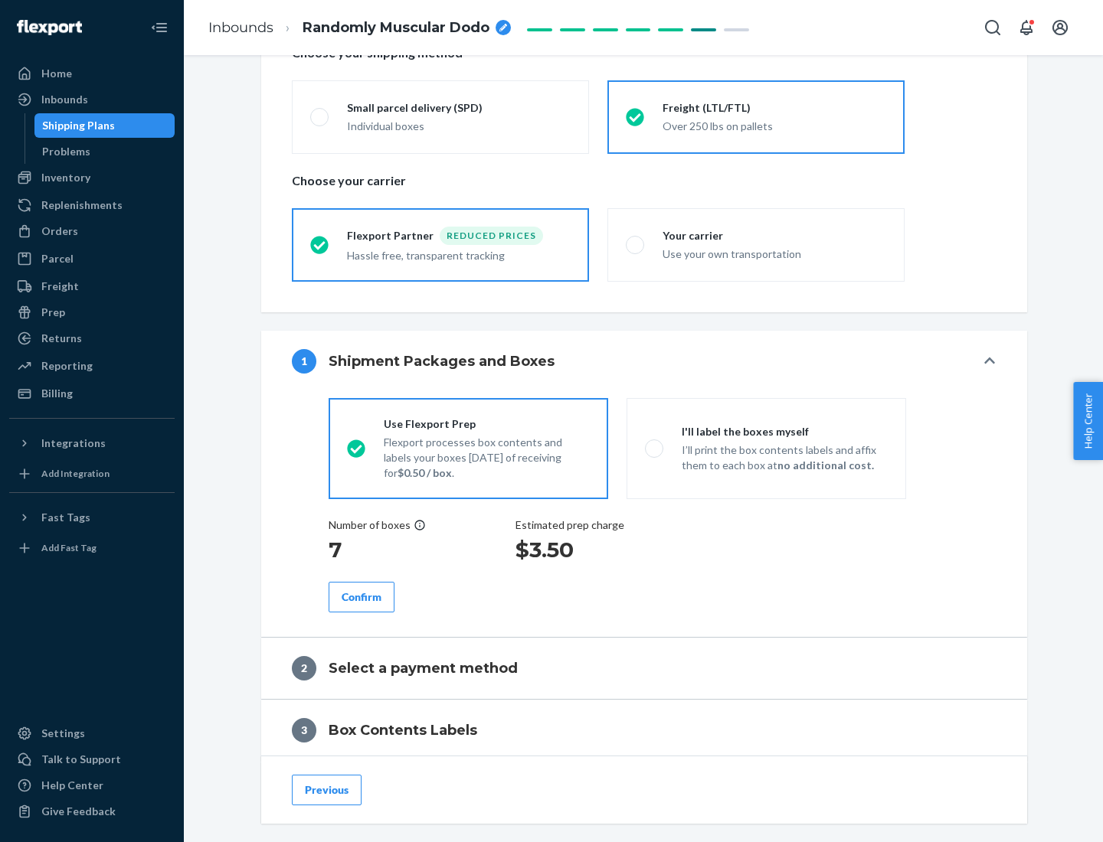
click at [766, 448] on p "I’ll print the box contents labels and affix them to each box at no additional …" at bounding box center [784, 458] width 206 height 31
click at [655, 448] on input "I'll label the boxes myself I’ll print the box contents labels and affix them t…" at bounding box center [650, 448] width 10 height 10
radio input "true"
radio input "false"
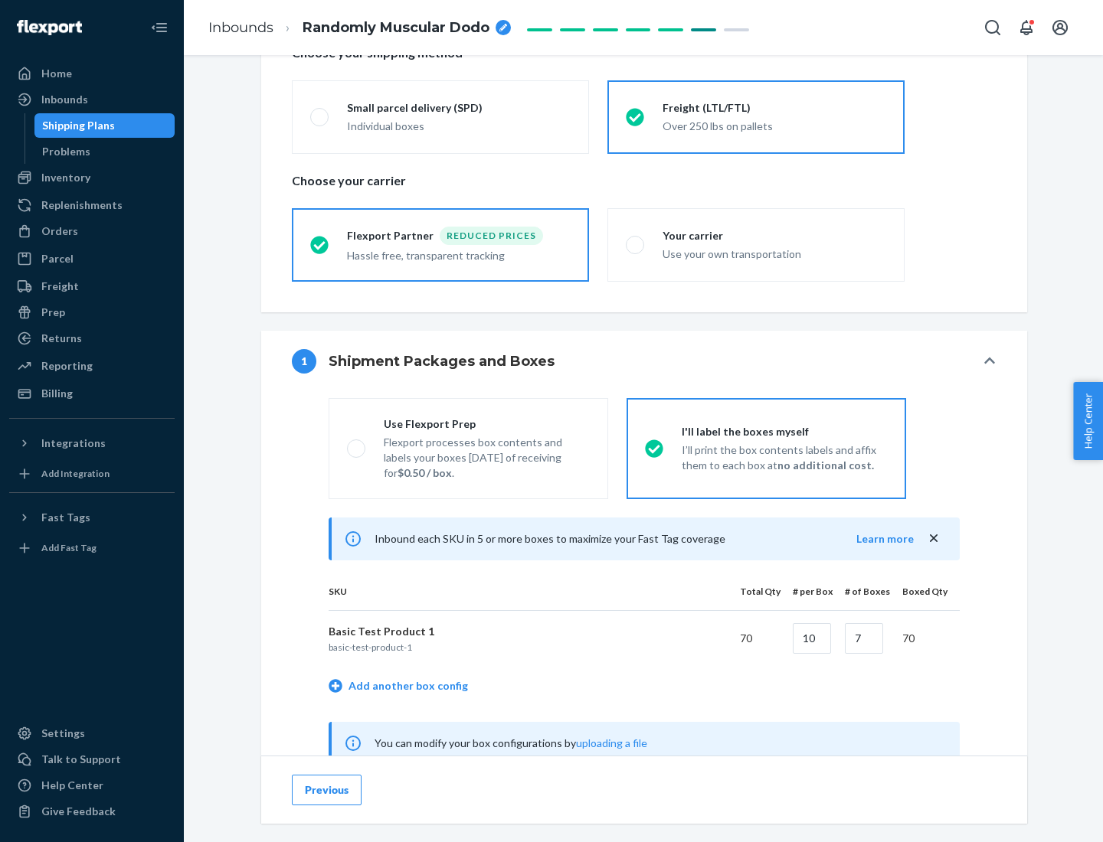
scroll to position [479, 0]
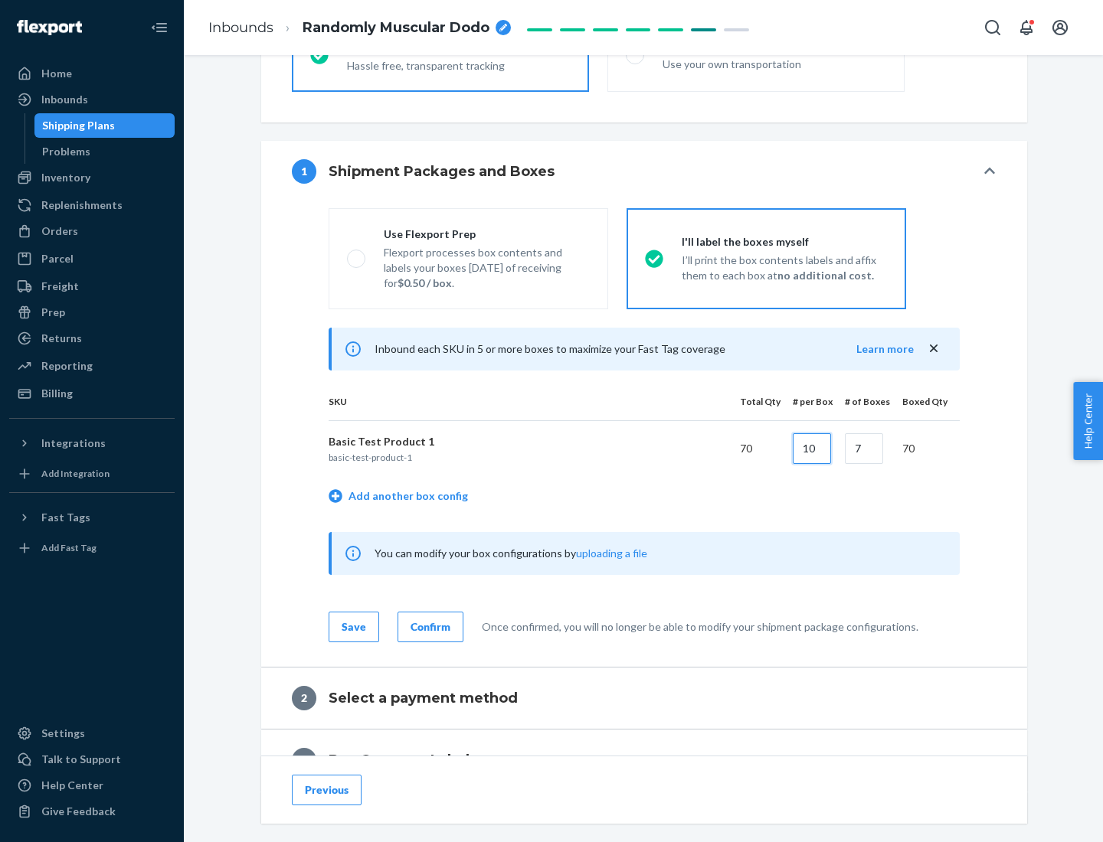
type input "10"
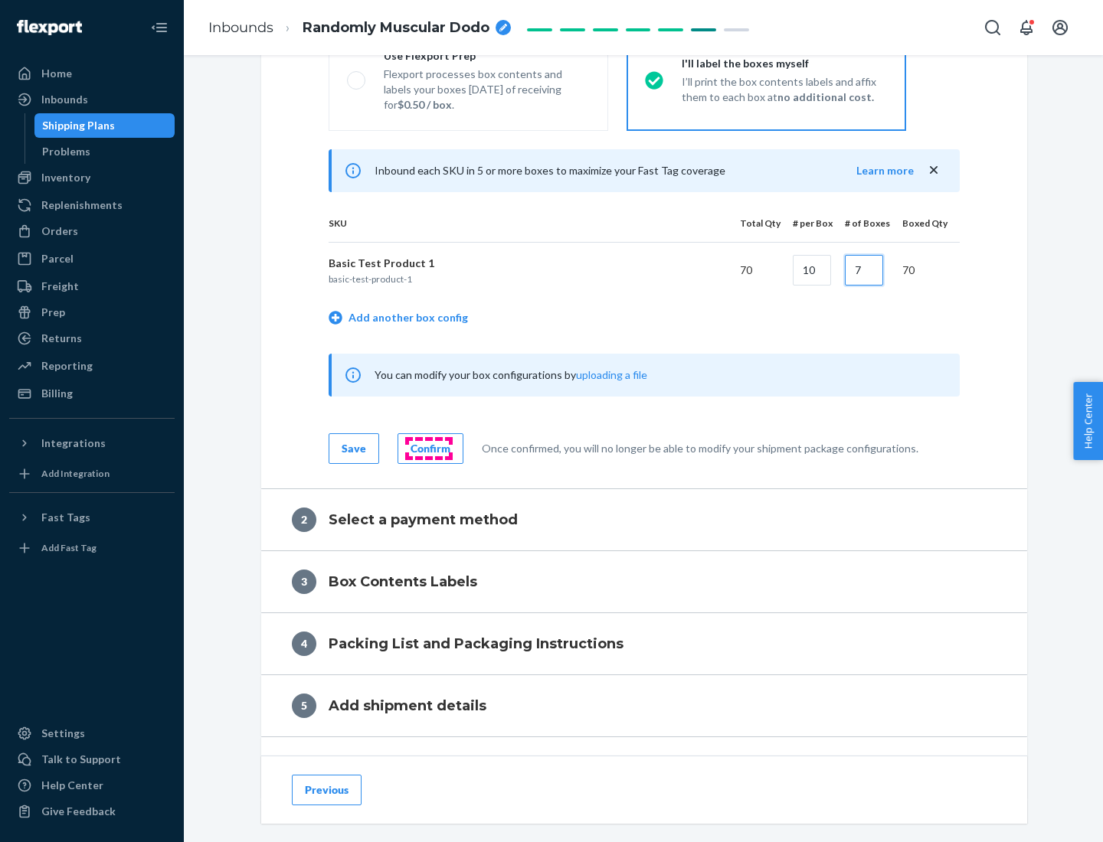
type input "7"
click at [428, 448] on div "Confirm" at bounding box center [430, 448] width 40 height 15
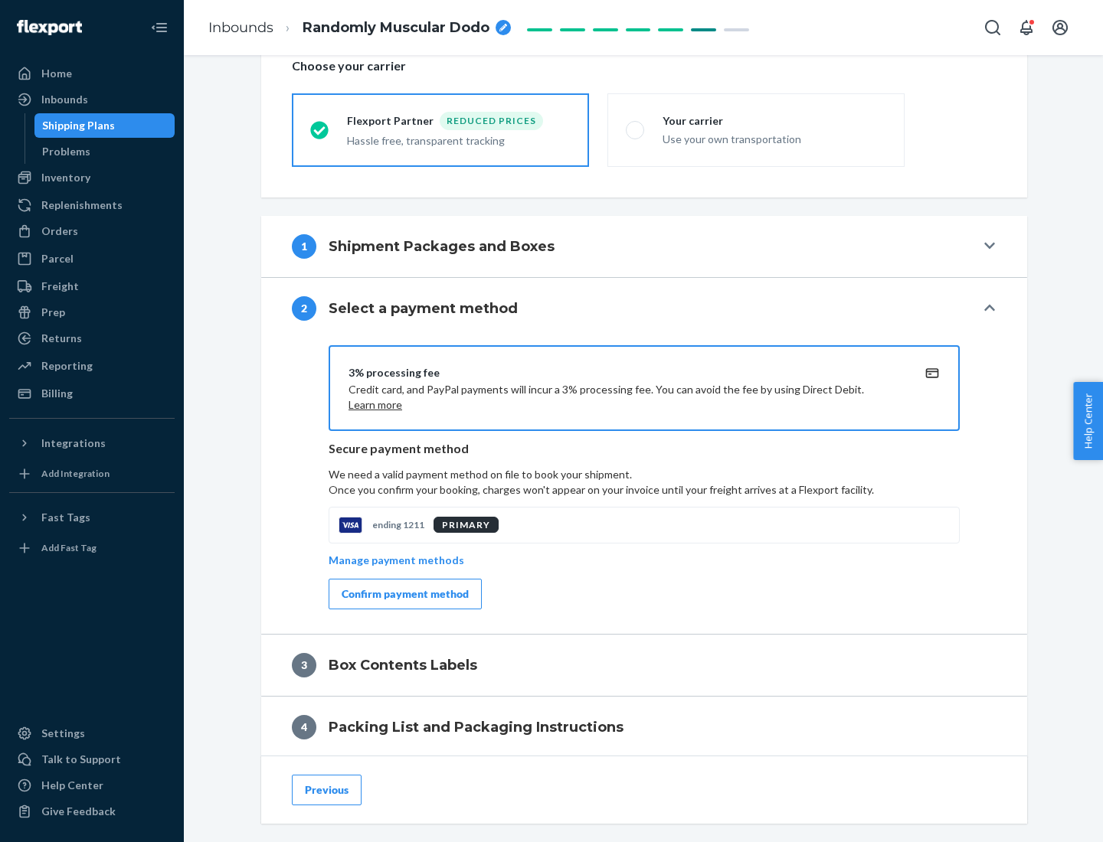
scroll to position [549, 0]
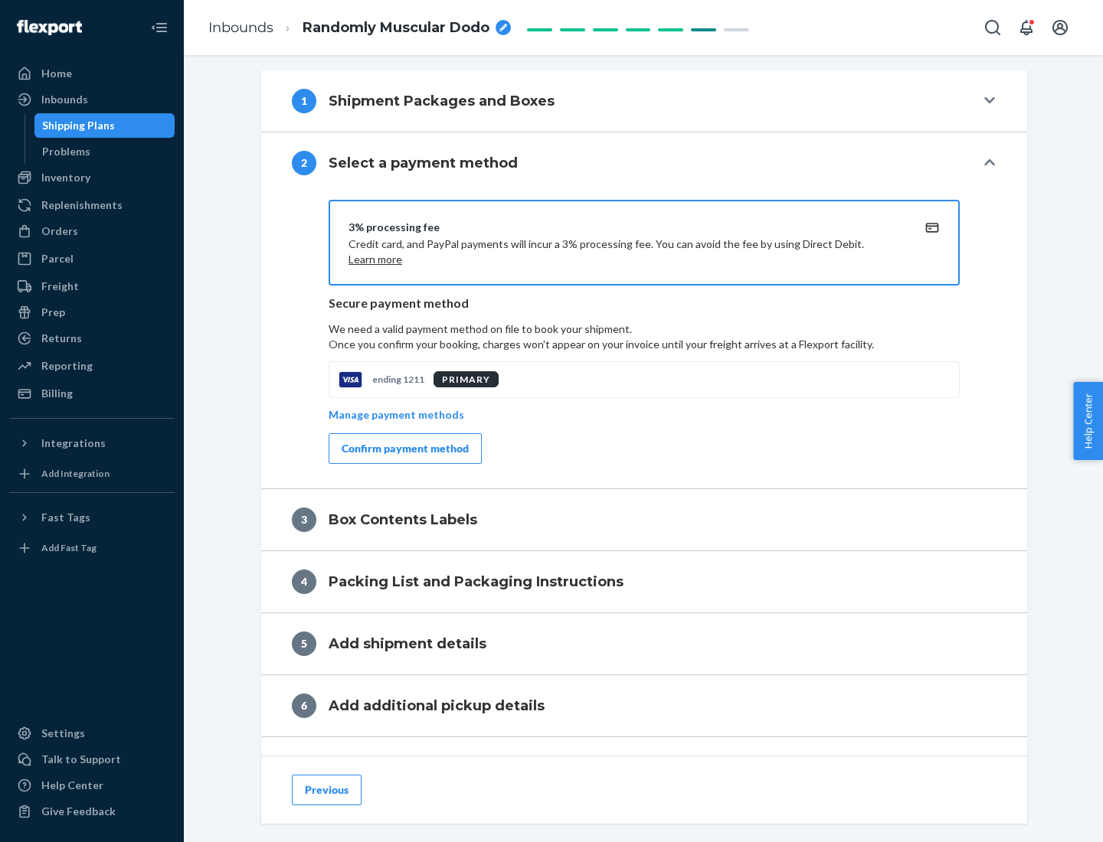
click at [403, 449] on div "Confirm payment method" at bounding box center [404, 448] width 127 height 15
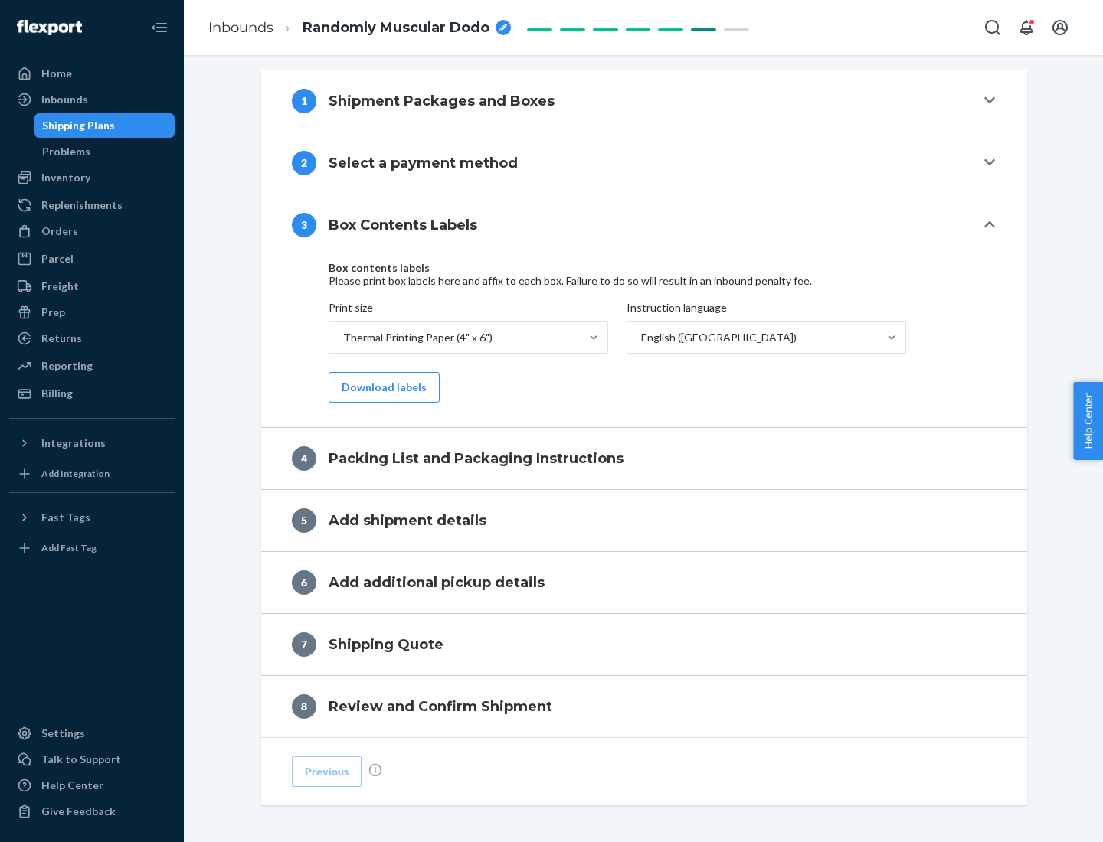
scroll to position [488, 0]
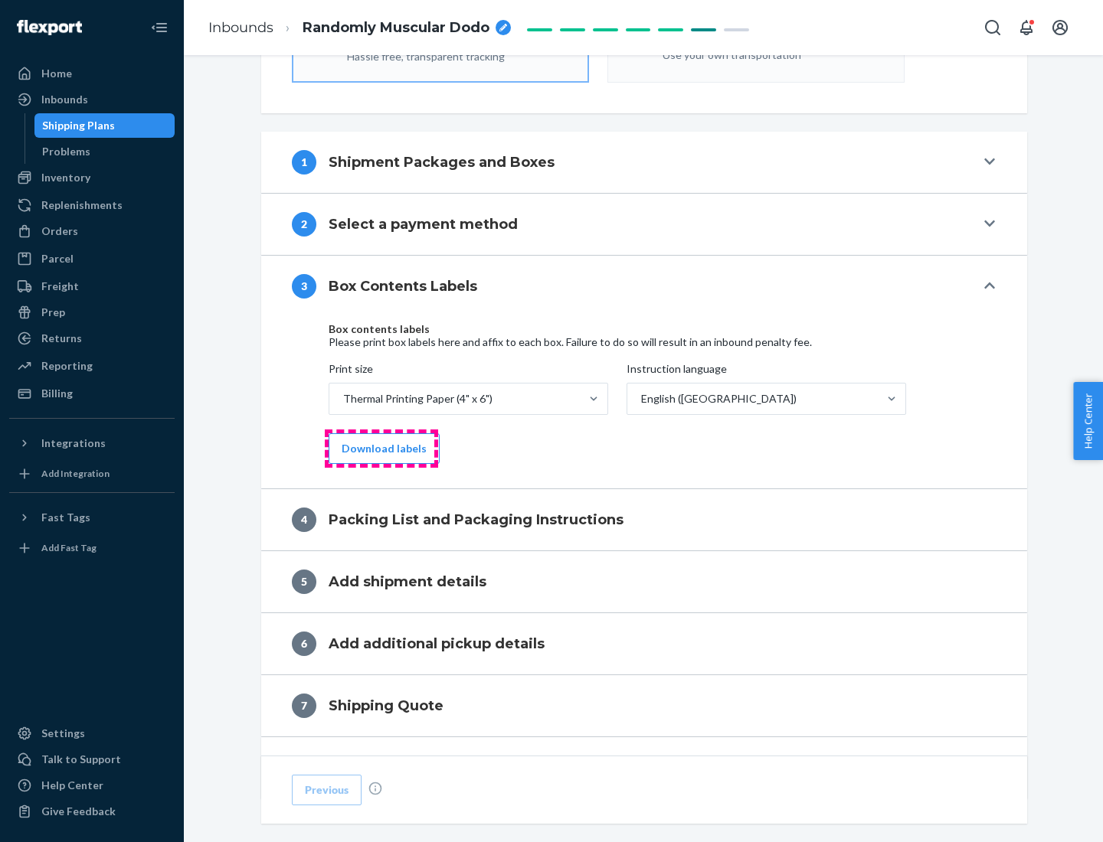
click at [381, 449] on button "Download labels" at bounding box center [383, 448] width 111 height 31
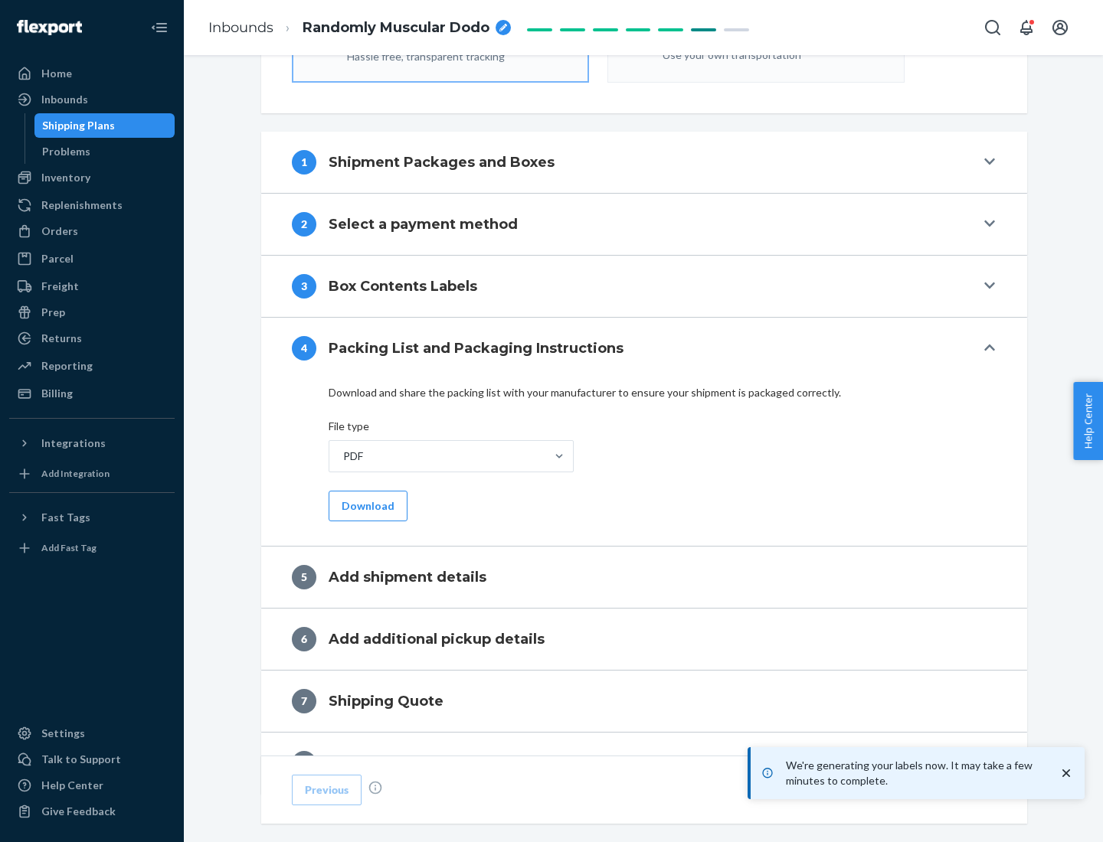
scroll to position [545, 0]
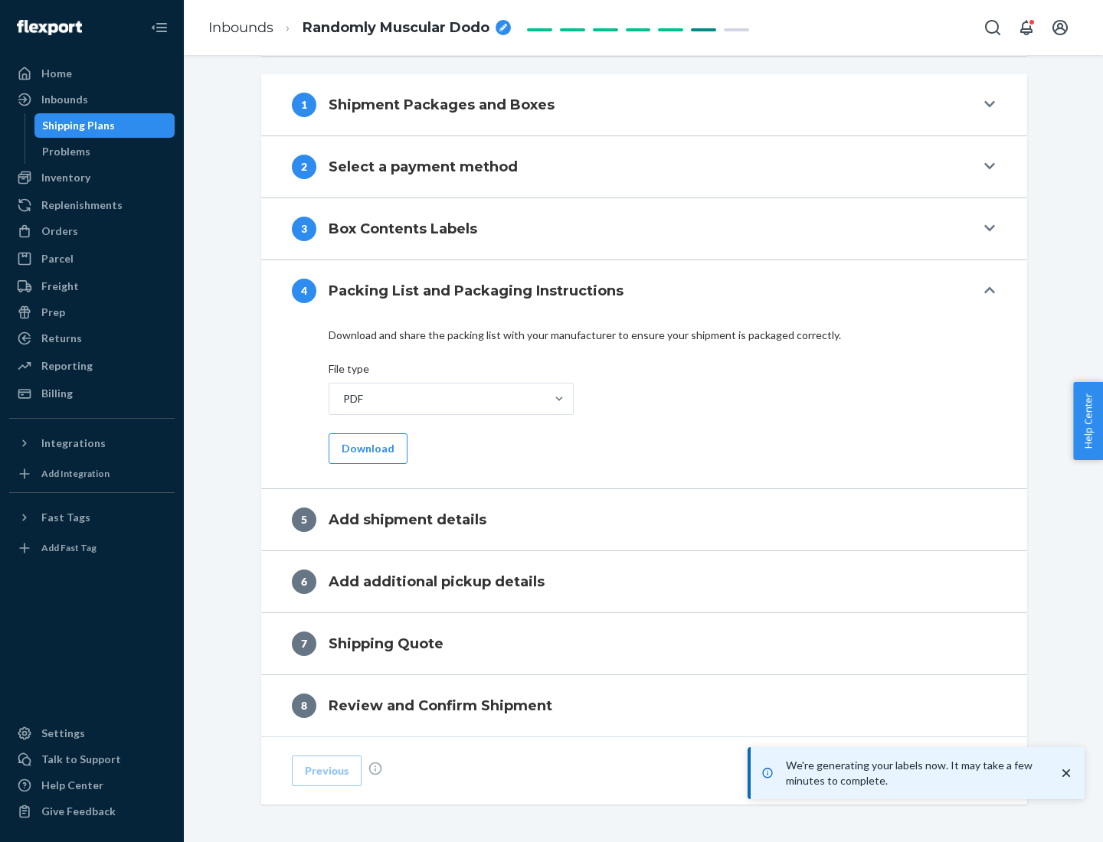
click at [366, 448] on button "Download" at bounding box center [367, 448] width 79 height 31
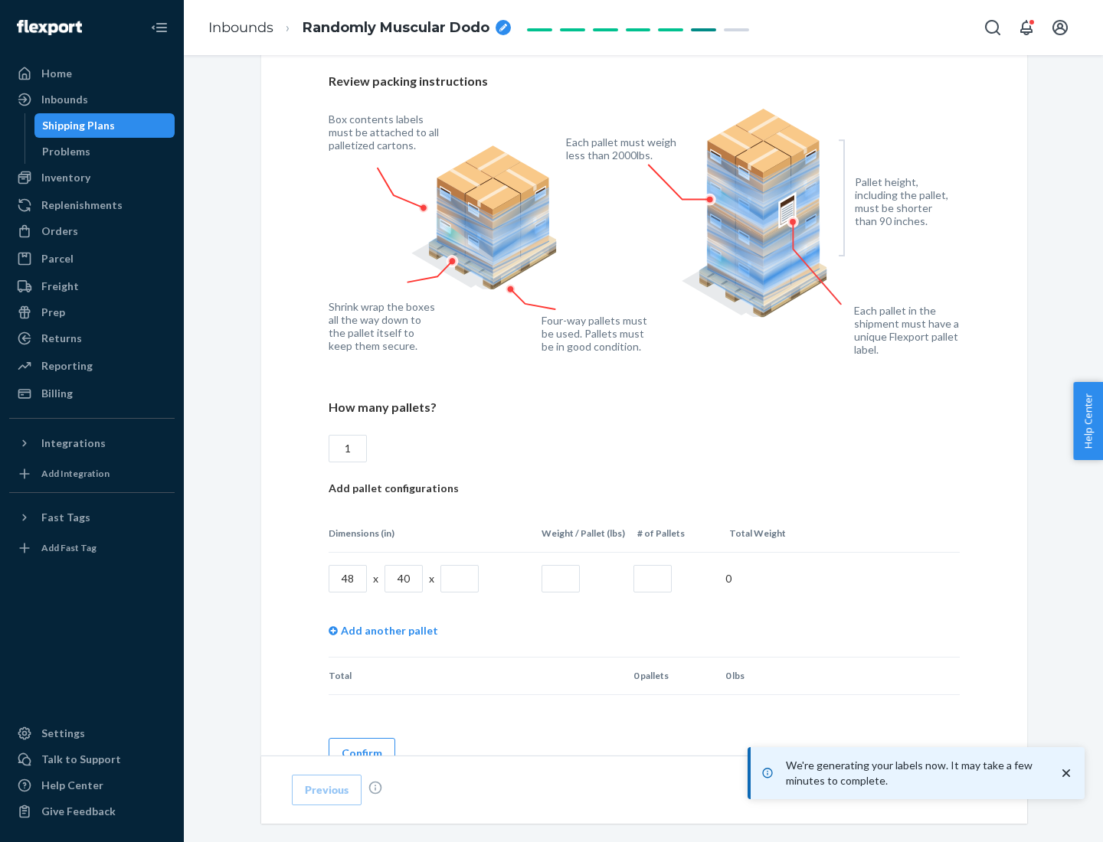
scroll to position [1112, 0]
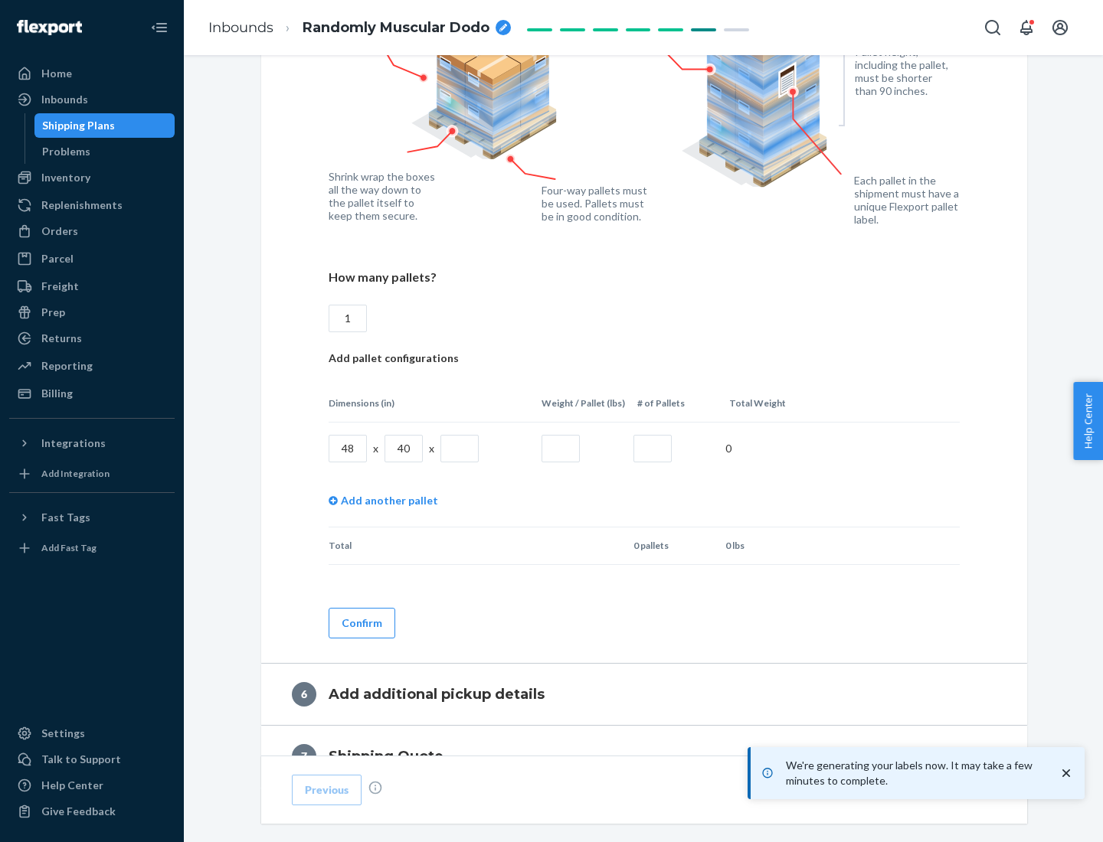
type input "1"
type input "40"
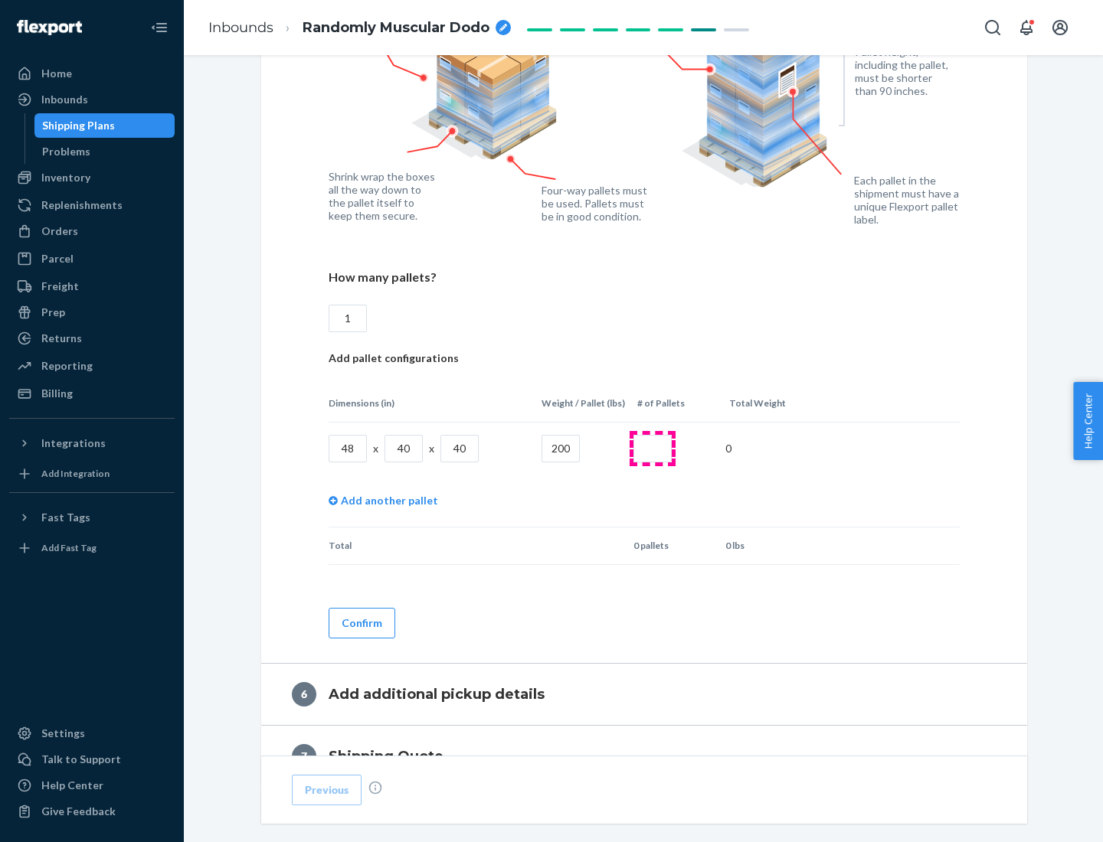
type input "200"
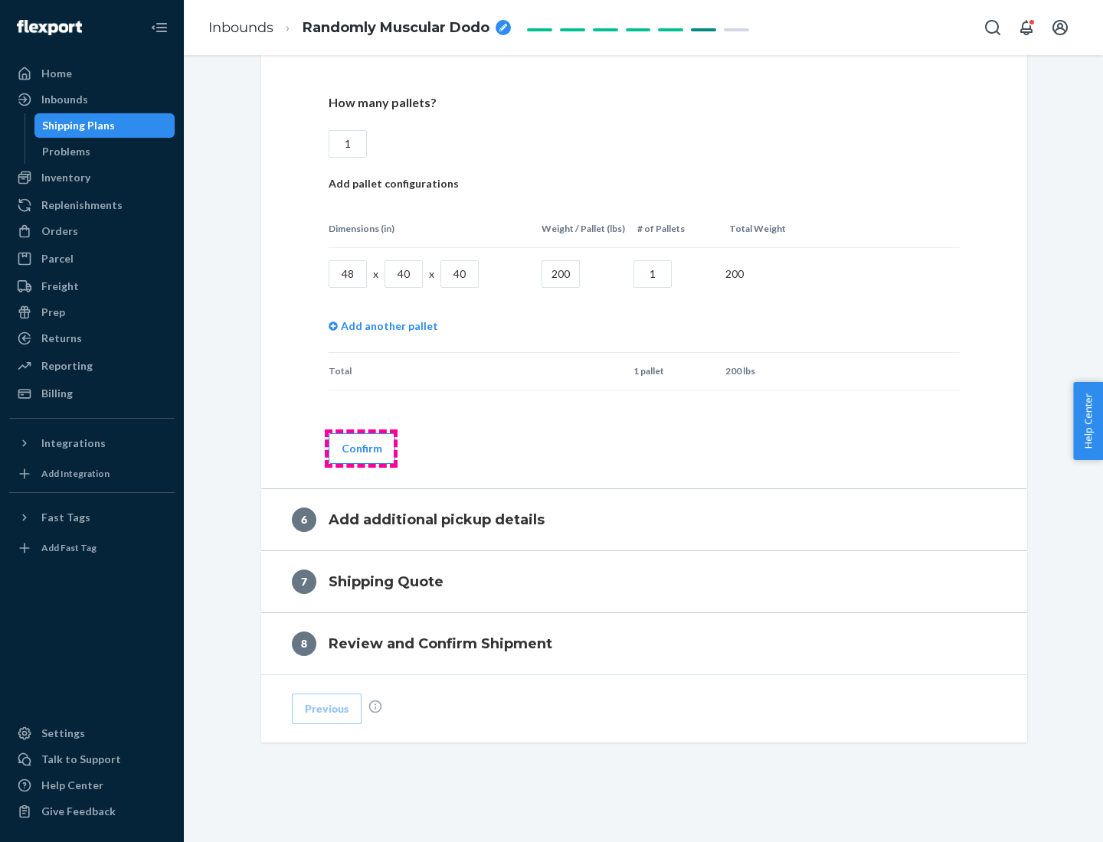
type input "1"
click at [361, 448] on button "Confirm" at bounding box center [361, 448] width 67 height 31
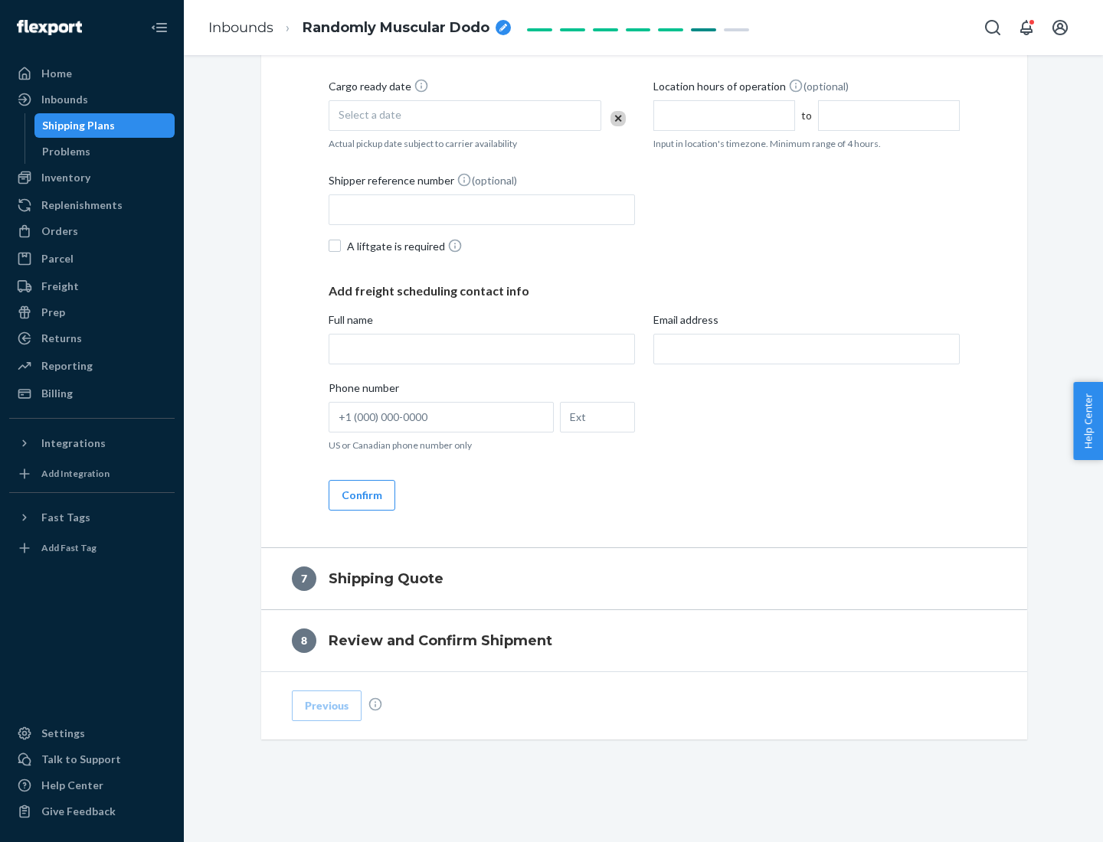
scroll to position [586, 0]
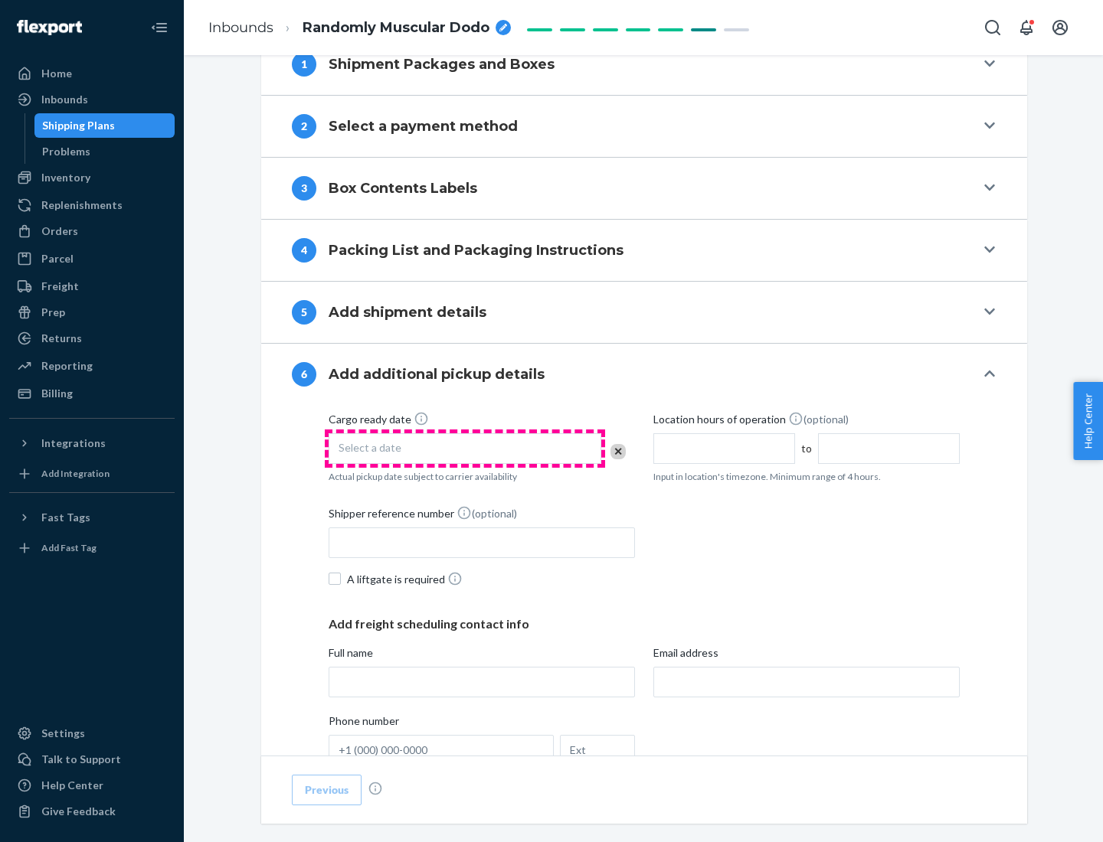
click at [465, 448] on div "Select a date" at bounding box center [464, 448] width 273 height 31
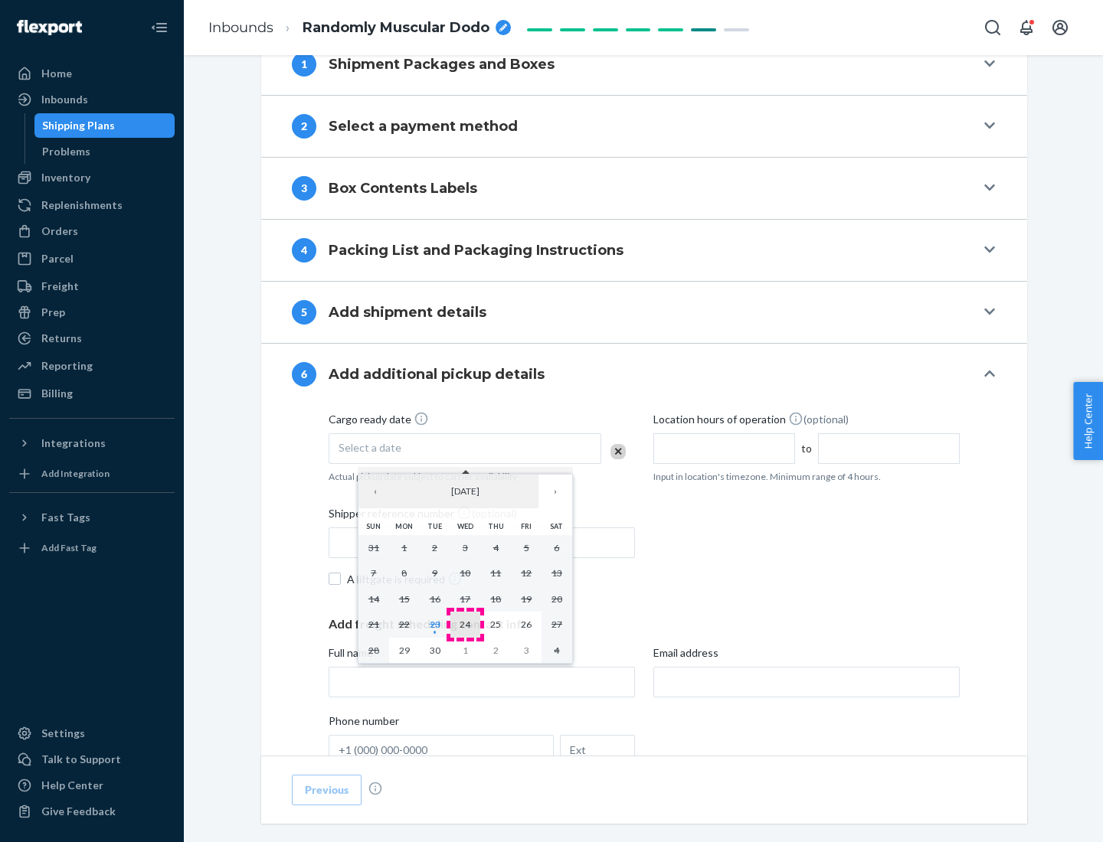
click at [465, 624] on abbr "24" at bounding box center [464, 624] width 11 height 11
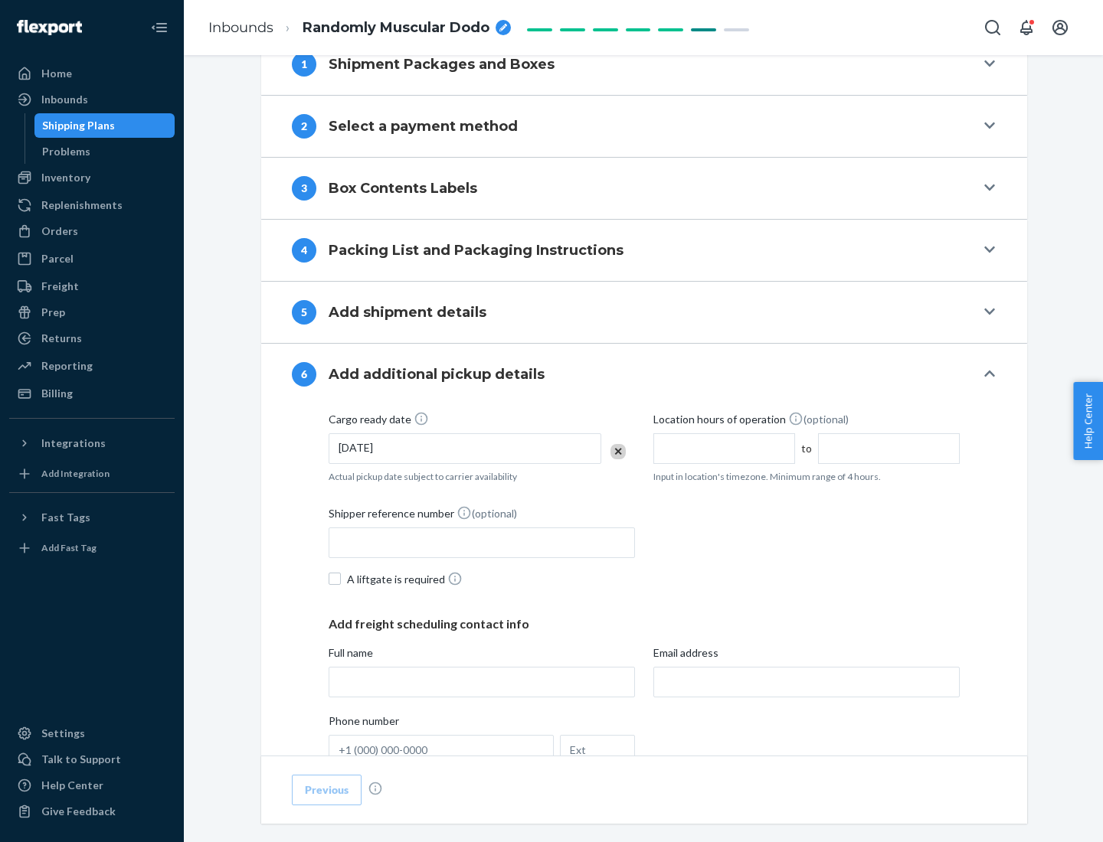
scroll to position [819, 0]
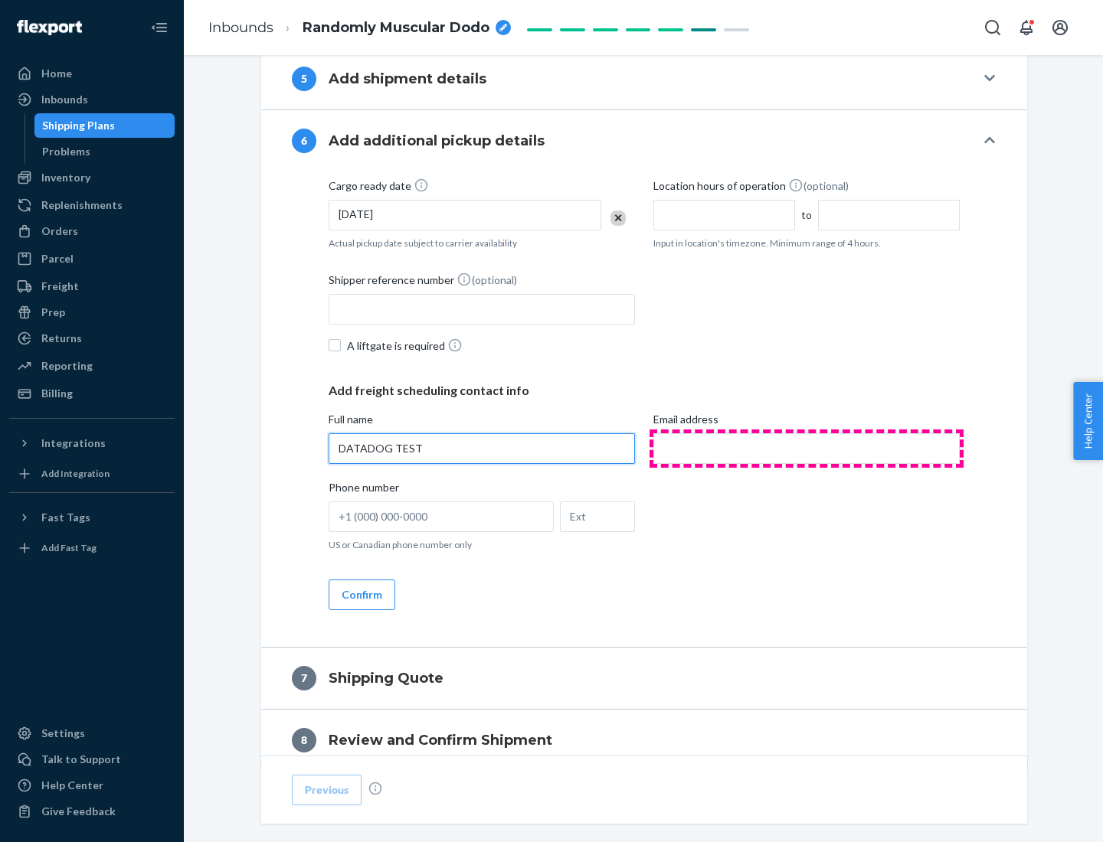
type input "DATADOG TEST"
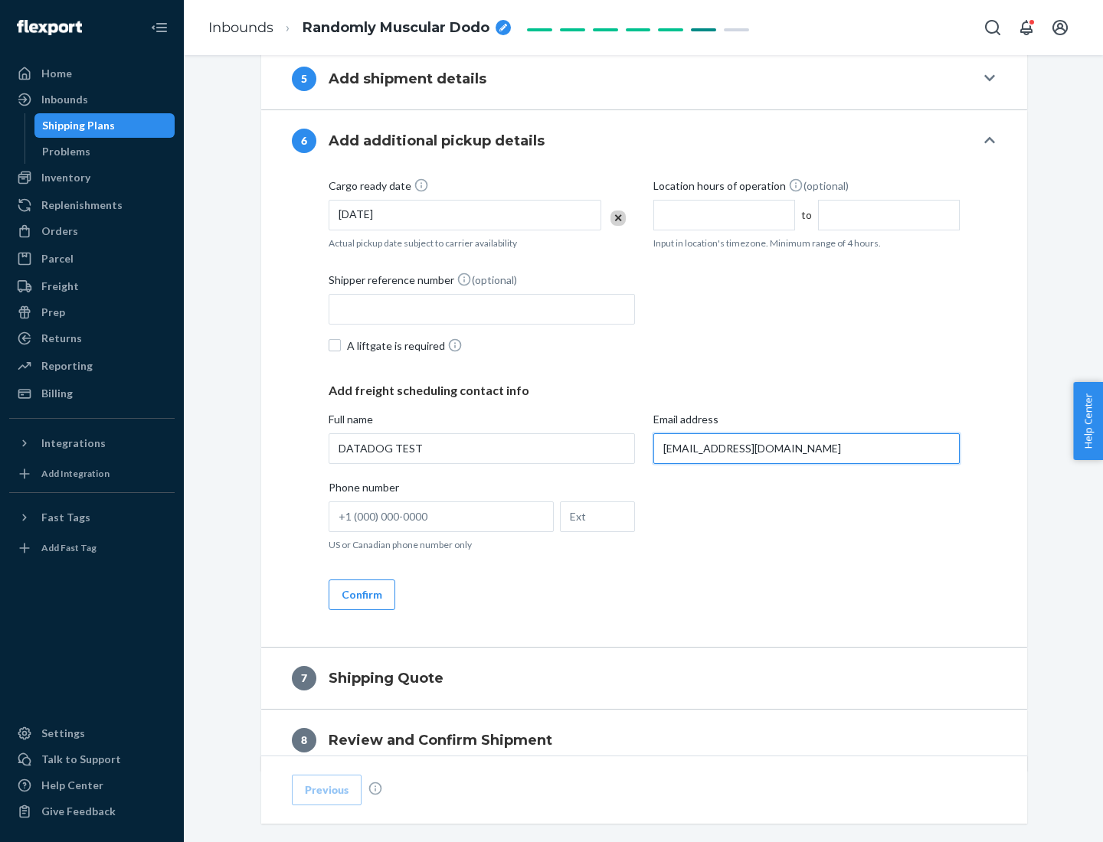
scroll to position [887, 0]
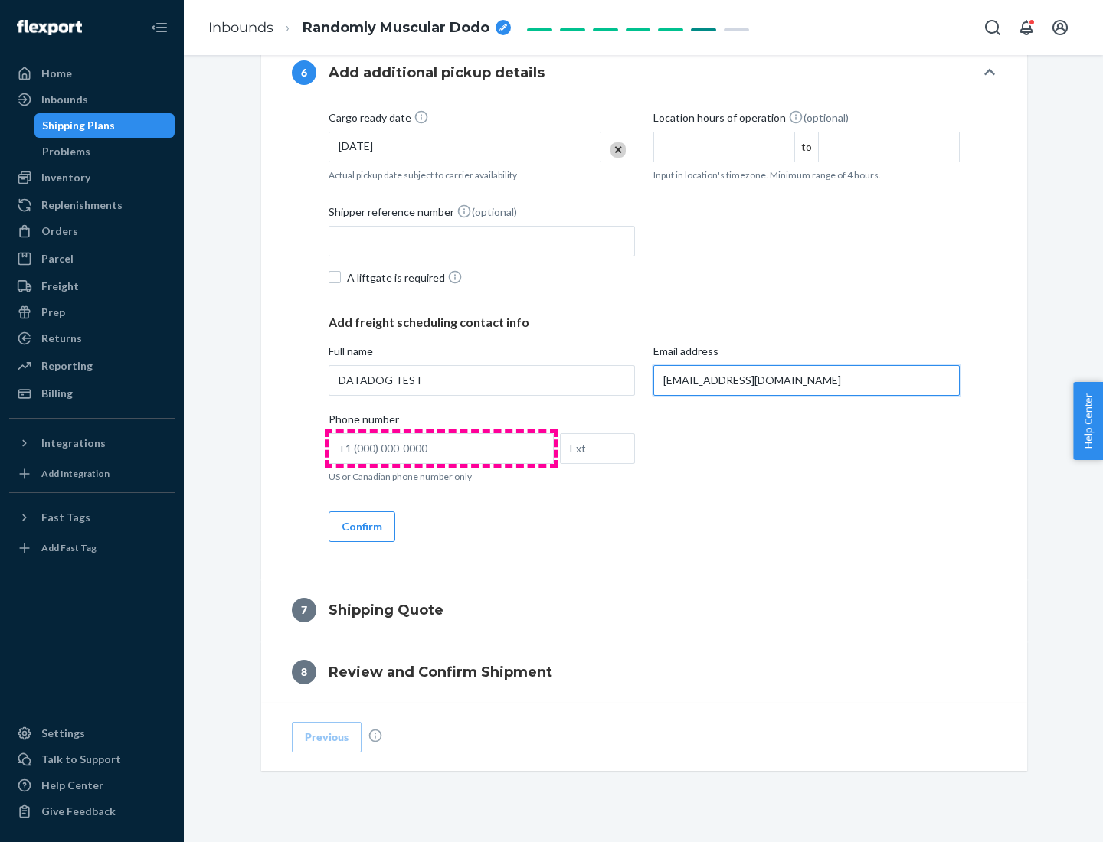
type input "[EMAIL_ADDRESS][DOMAIN_NAME]"
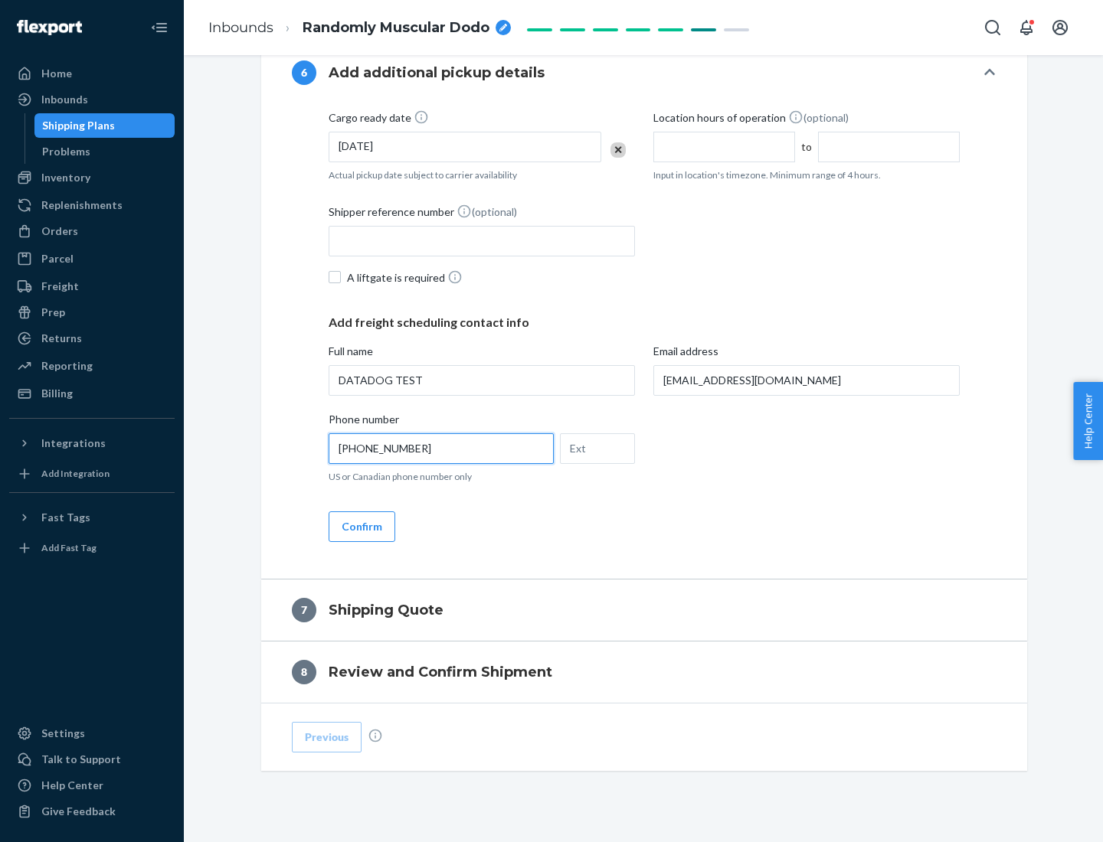
scroll to position [919, 0]
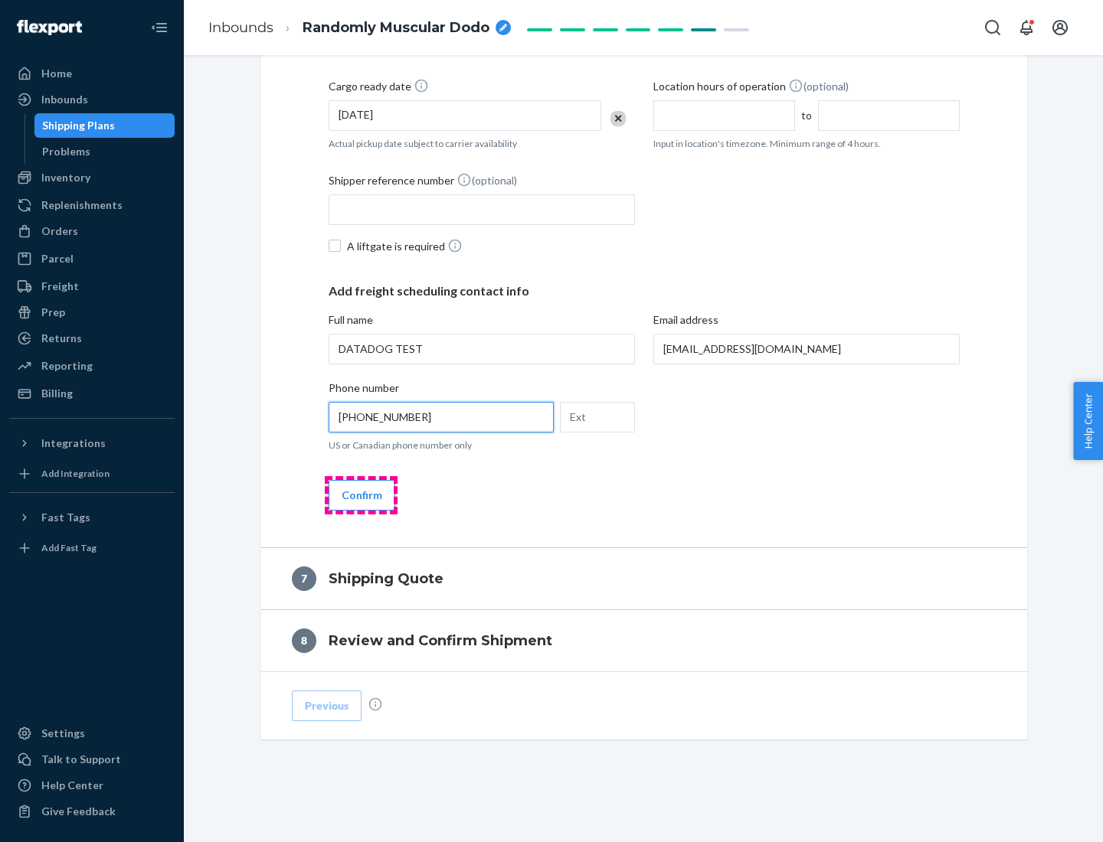
type input "[PHONE_NUMBER]"
click at [361, 495] on button "Confirm" at bounding box center [361, 495] width 67 height 31
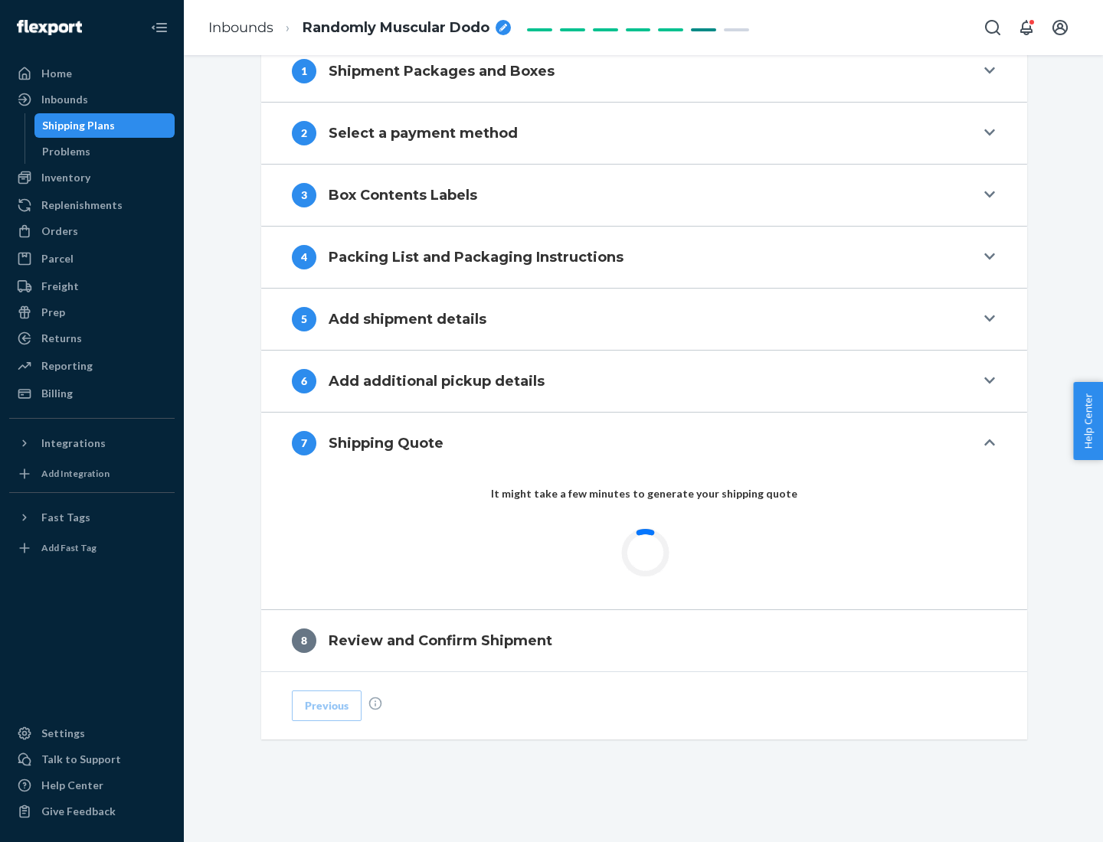
scroll to position [634, 0]
